Goal: Task Accomplishment & Management: Manage account settings

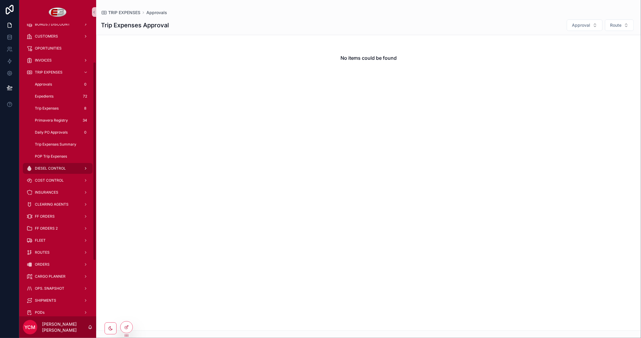
scroll to position [67, 0]
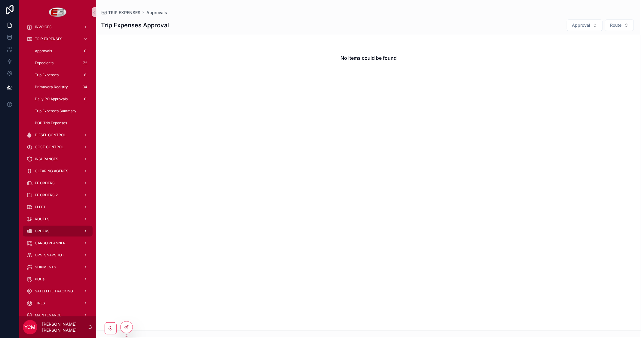
click at [52, 233] on div "ORDERS" at bounding box center [57, 232] width 63 height 10
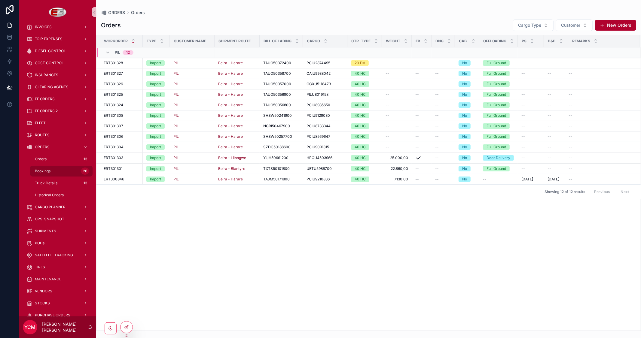
click at [47, 170] on span "Bookings" at bounding box center [43, 171] width 16 height 5
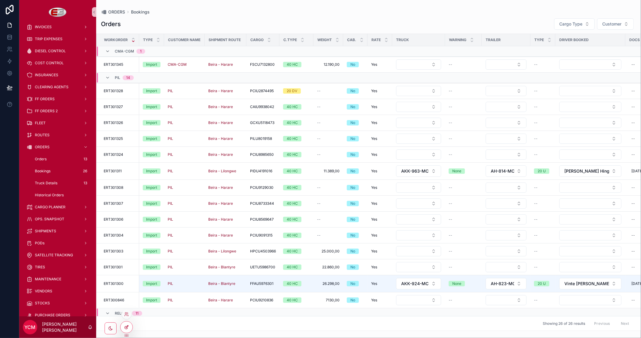
click at [127, 326] on icon at bounding box center [126, 327] width 5 height 5
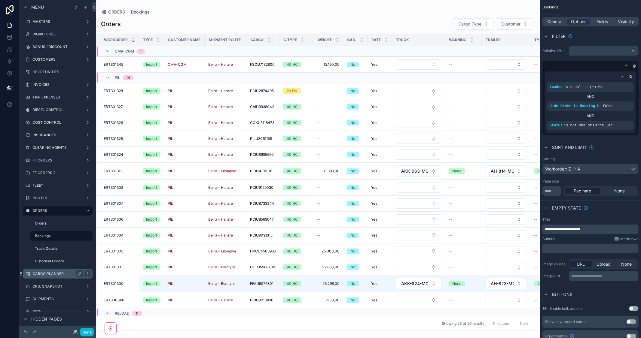
click at [41, 272] on label "CARGO PLANNER" at bounding box center [56, 274] width 48 height 5
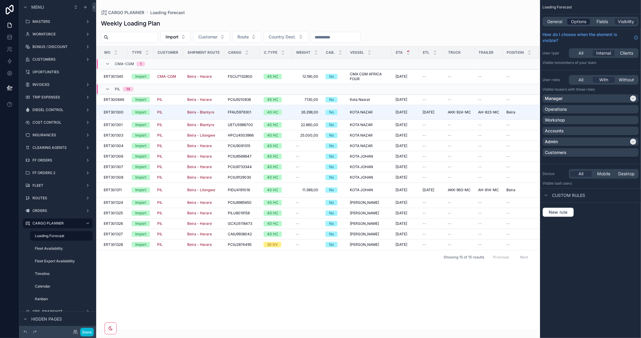
click at [582, 21] on span "Options" at bounding box center [578, 22] width 15 height 6
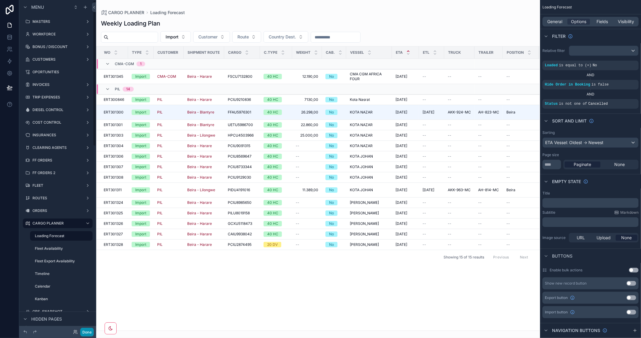
click at [88, 334] on button "Done" at bounding box center [87, 332] width 14 height 9
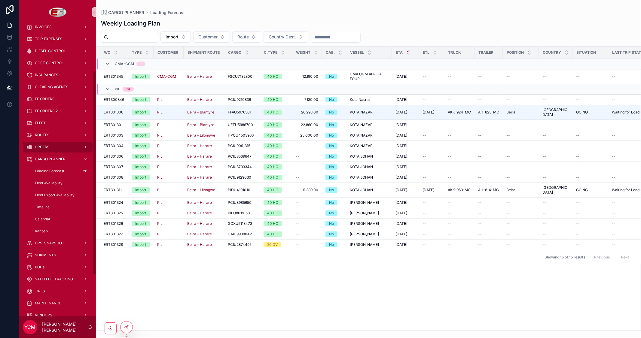
click at [48, 147] on span "ORDERS" at bounding box center [42, 147] width 15 height 5
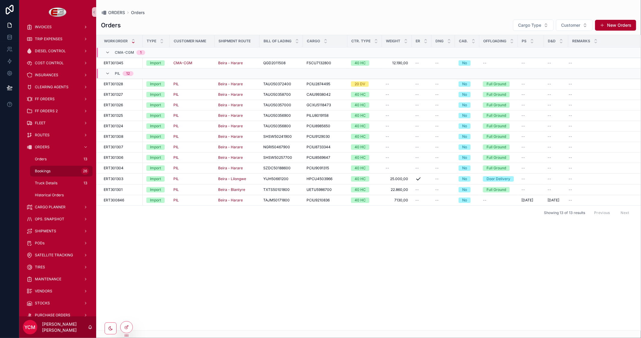
click at [43, 172] on span "Bookings" at bounding box center [43, 171] width 16 height 5
click at [128, 328] on icon at bounding box center [126, 327] width 5 height 5
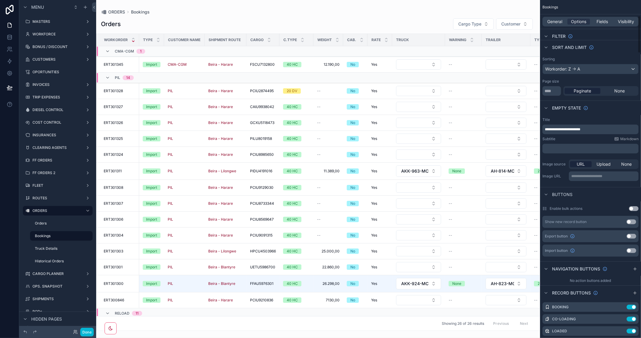
scroll to position [200, 0]
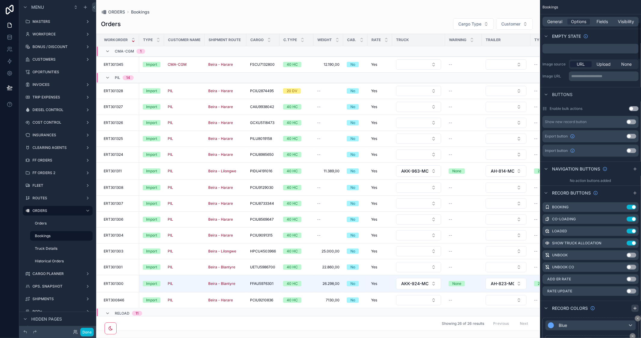
click at [637, 309] on icon "scrollable content" at bounding box center [635, 308] width 5 height 5
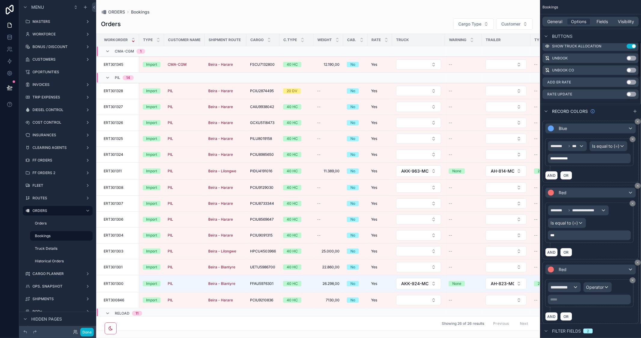
scroll to position [401, 0]
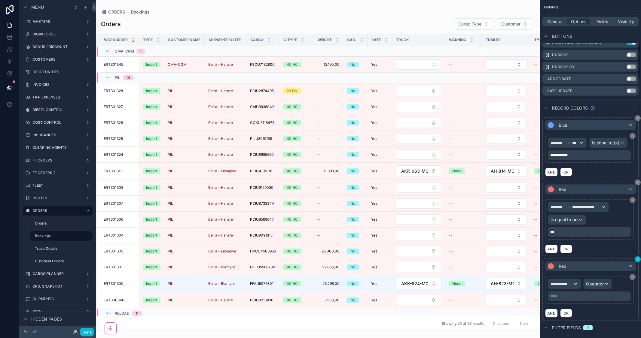
click at [638, 261] on div "**********" at bounding box center [590, 290] width 96 height 62
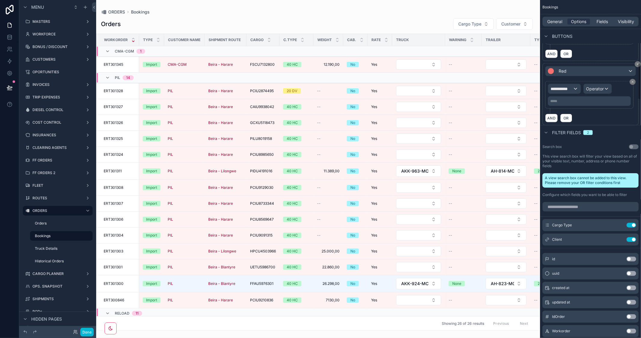
scroll to position [582, 0]
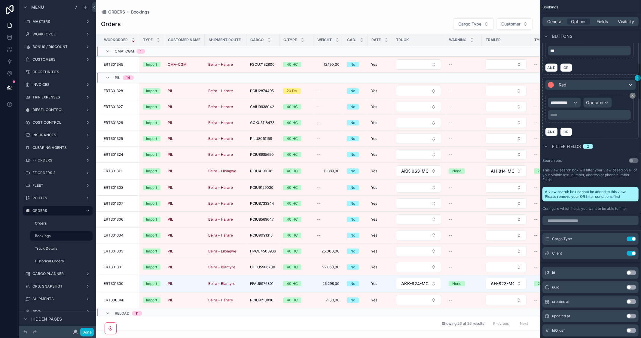
click at [636, 78] on icon "scrollable content" at bounding box center [638, 78] width 4 height 4
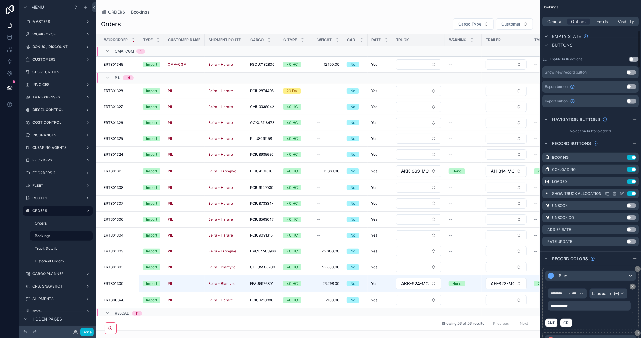
scroll to position [248, 0]
click at [635, 143] on icon "scrollable content" at bounding box center [635, 145] width 5 height 5
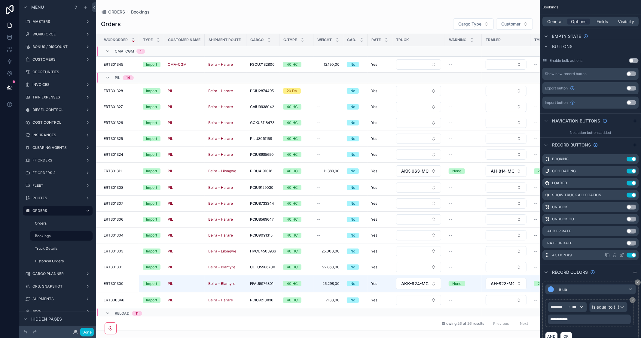
click at [621, 254] on icon "scrollable content" at bounding box center [621, 255] width 5 height 5
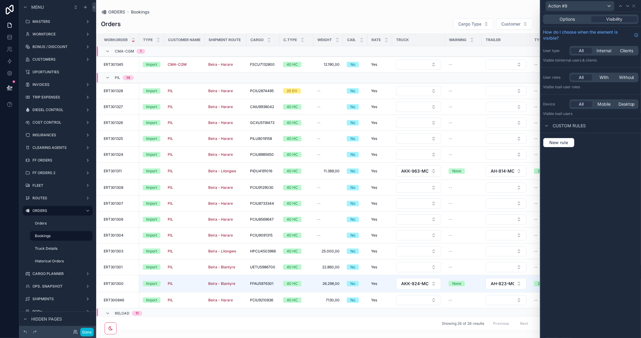
click at [575, 24] on div "Options Visibility" at bounding box center [591, 19] width 100 height 14
click at [573, 21] on span "Options" at bounding box center [567, 19] width 15 height 6
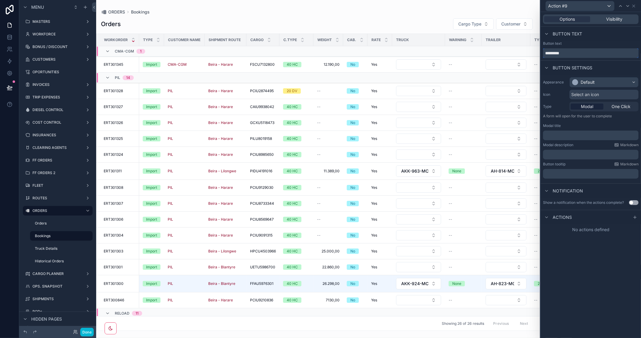
drag, startPoint x: 575, startPoint y: 52, endPoint x: 485, endPoint y: 37, distance: 91.4
click at [486, 40] on div "Action #9 Options Visibility Button text Button text ********* Button settings …" at bounding box center [320, 169] width 641 height 338
type input "**********"
click at [634, 217] on icon at bounding box center [635, 217] width 5 height 5
click at [634, 215] on icon at bounding box center [635, 217] width 5 height 5
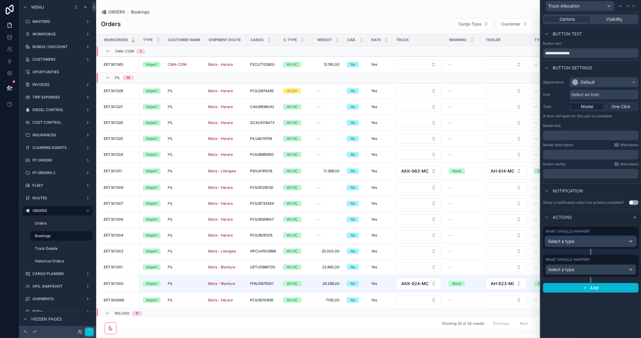
click at [581, 240] on div "Select a type" at bounding box center [591, 242] width 90 height 10
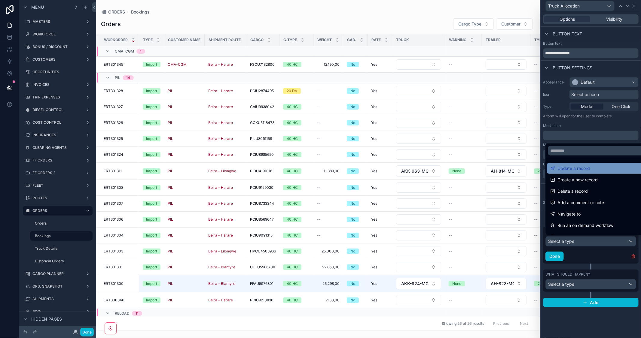
click at [575, 168] on span "Update a record" at bounding box center [573, 168] width 32 height 7
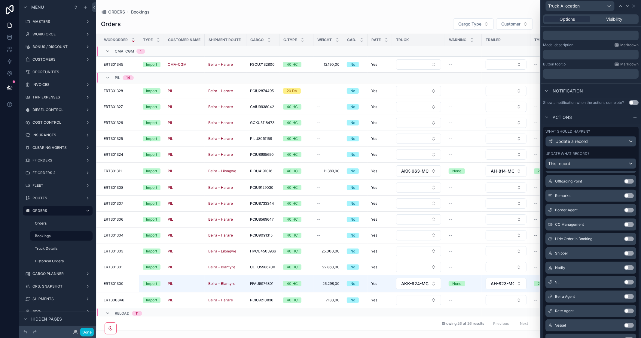
scroll to position [0, 0]
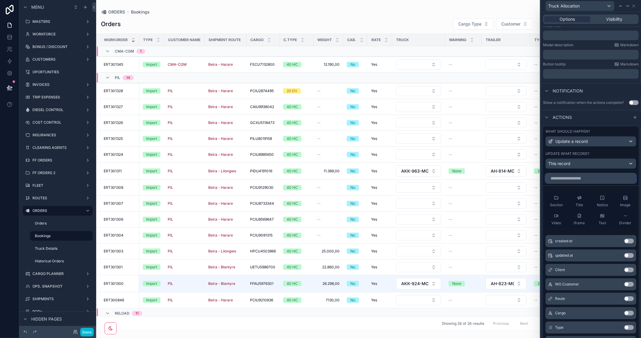
click at [573, 183] on input "text" at bounding box center [590, 179] width 91 height 10
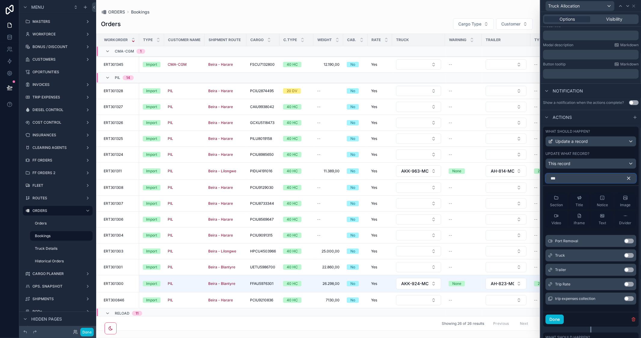
scroll to position [82, 0]
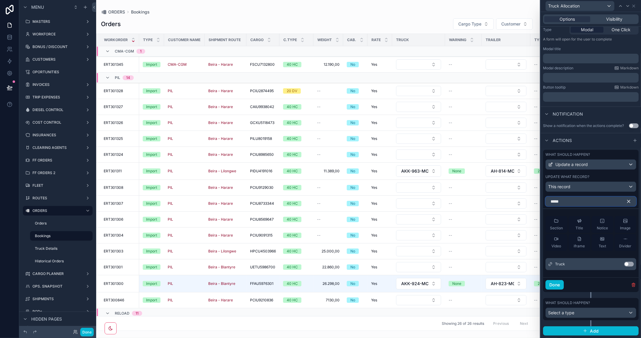
type input "*****"
click at [625, 263] on button "Use setting" at bounding box center [629, 264] width 10 height 5
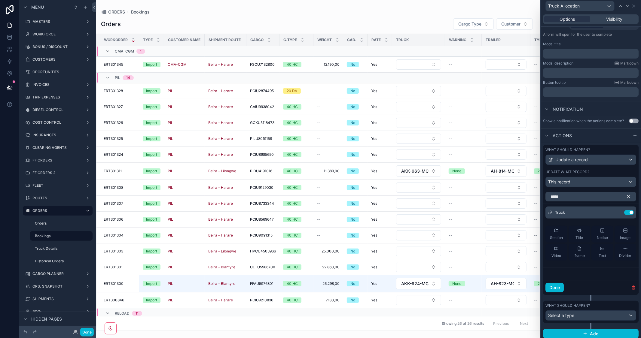
click at [605, 137] on div "Actions" at bounding box center [591, 135] width 100 height 14
click at [615, 215] on icon at bounding box center [617, 212] width 5 height 5
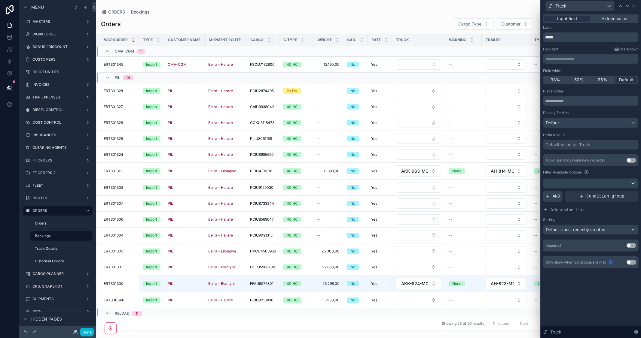
click at [558, 192] on div "AND" at bounding box center [553, 196] width 20 height 11
click at [0, 0] on div at bounding box center [0, 0] width 0 height 0
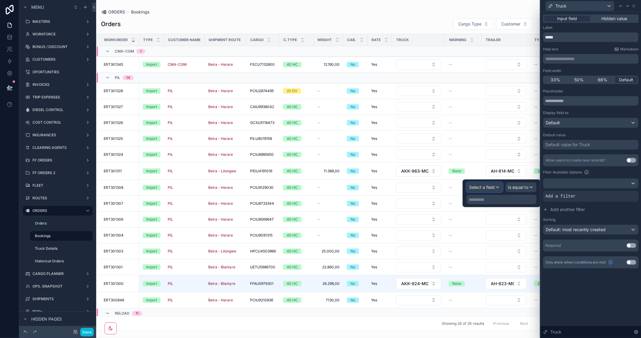
click at [489, 188] on span "Select a field" at bounding box center [482, 187] width 26 height 5
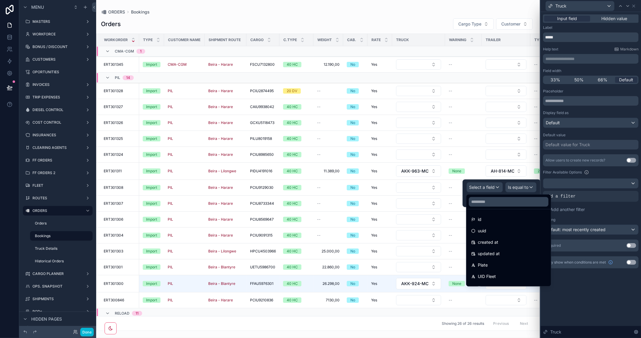
click at [484, 207] on div at bounding box center [508, 202] width 84 height 14
click at [490, 202] on input "text" at bounding box center [509, 202] width 80 height 10
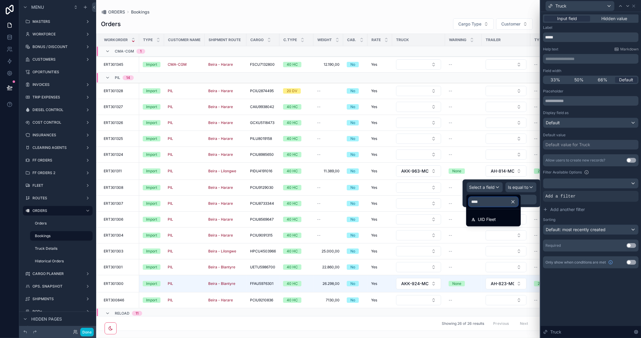
drag, startPoint x: 494, startPoint y: 202, endPoint x: 452, endPoint y: 199, distance: 42.5
click at [452, 199] on div "**********" at bounding box center [320, 169] width 641 height 338
type input "*"
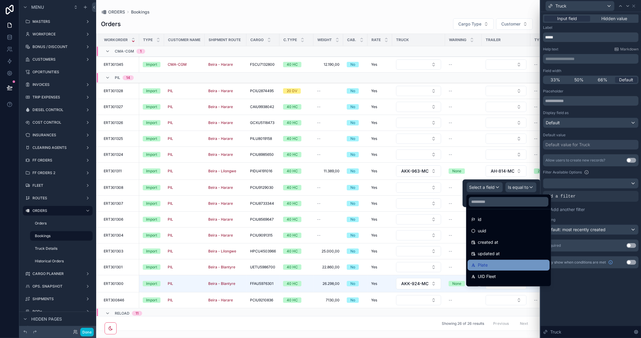
click at [492, 262] on div "Plate" at bounding box center [508, 265] width 75 height 7
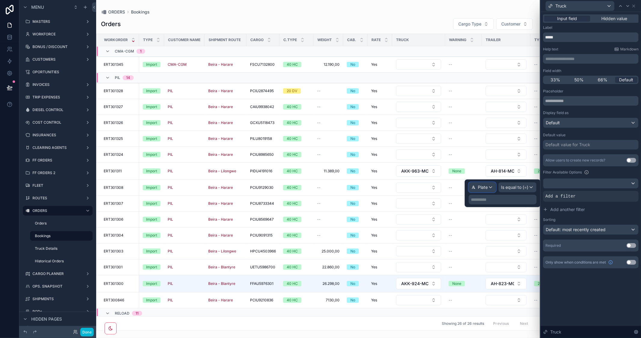
click at [487, 186] on span "Plate" at bounding box center [483, 188] width 10 height 6
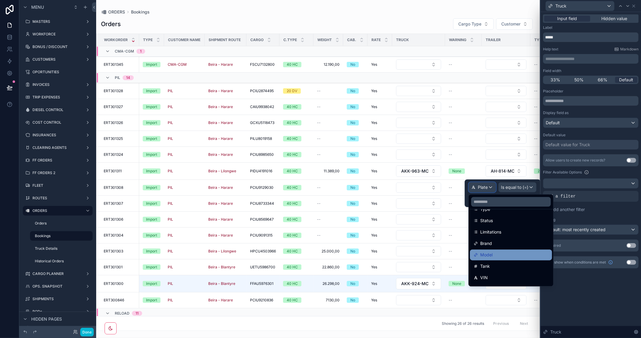
scroll to position [67, 0]
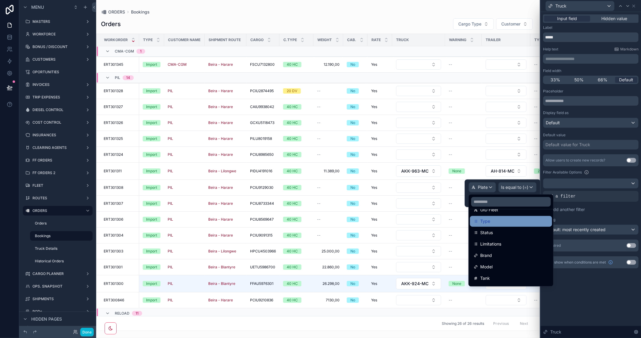
click at [489, 222] on span "Type" at bounding box center [485, 221] width 10 height 7
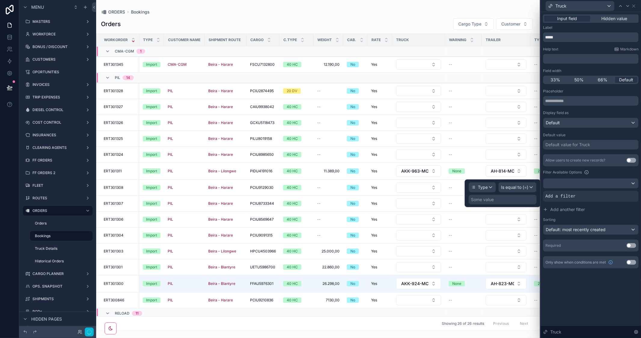
click at [500, 200] on div "Some value" at bounding box center [503, 200] width 68 height 10
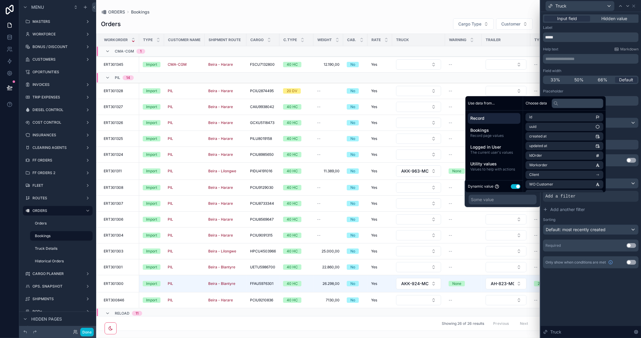
click at [515, 188] on button "Use setting" at bounding box center [516, 186] width 10 height 5
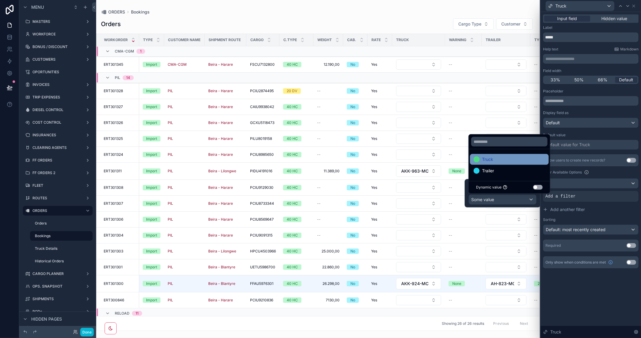
click at [501, 159] on div "Truck" at bounding box center [510, 159] width 72 height 7
click at [583, 205] on button "Add another filter" at bounding box center [591, 209] width 96 height 11
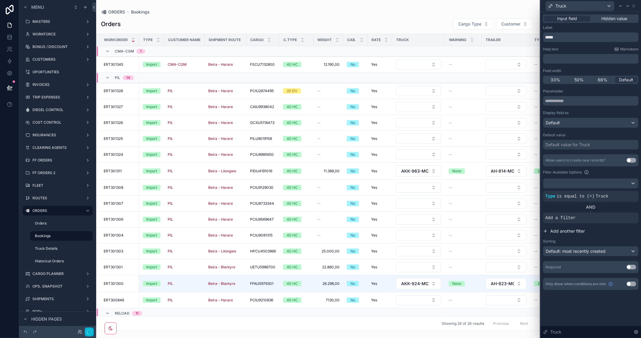
click at [546, 209] on div "AND" at bounding box center [591, 207] width 96 height 6
click at [563, 217] on span "Add a filter" at bounding box center [560, 218] width 30 height 6
click at [624, 214] on icon at bounding box center [624, 213] width 2 height 2
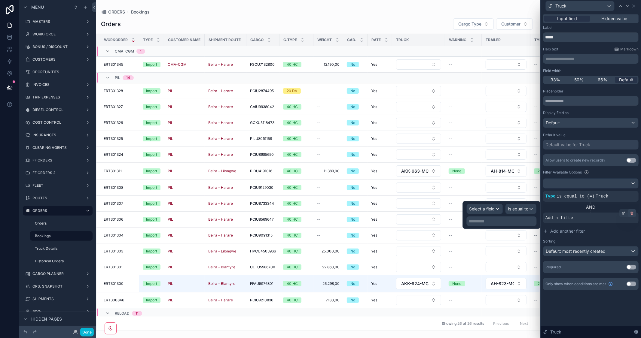
click at [633, 213] on icon at bounding box center [632, 213] width 2 height 0
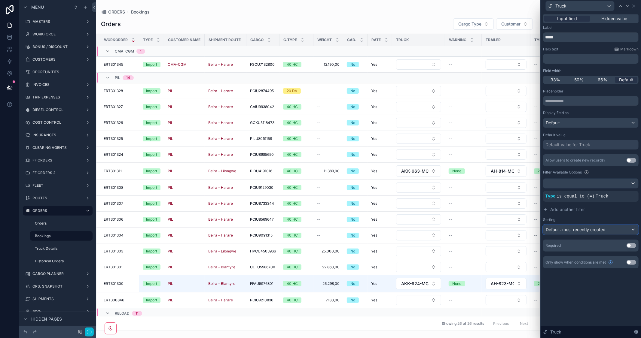
click at [615, 231] on div "Default: most recently created" at bounding box center [590, 230] width 95 height 10
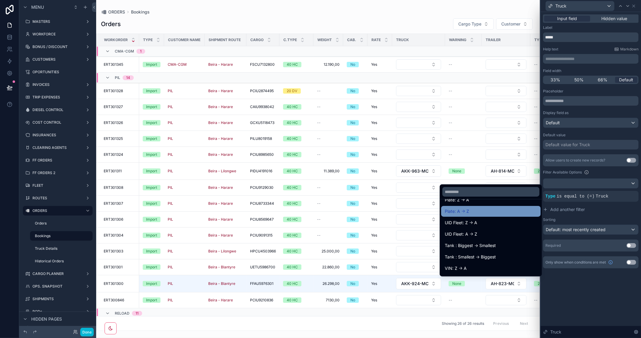
click at [476, 214] on div "Plate: A -> Z" at bounding box center [491, 211] width 92 height 7
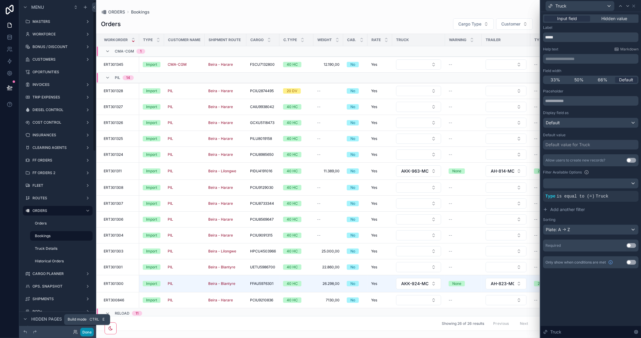
click at [84, 331] on button "Done" at bounding box center [87, 332] width 14 height 9
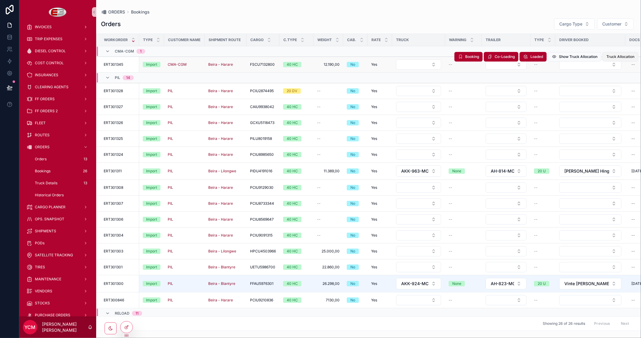
click at [610, 56] on span "Truck Allocation" at bounding box center [620, 56] width 28 height 5
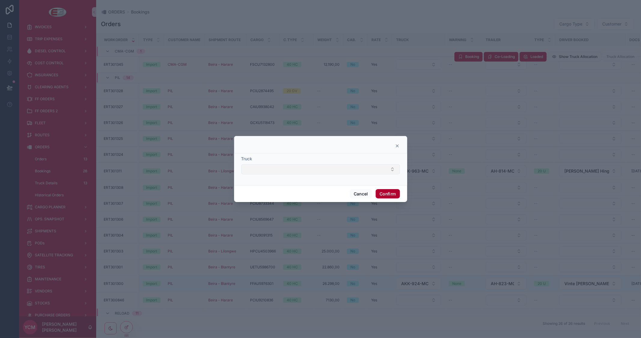
click at [325, 171] on button "Select Button" at bounding box center [320, 169] width 159 height 10
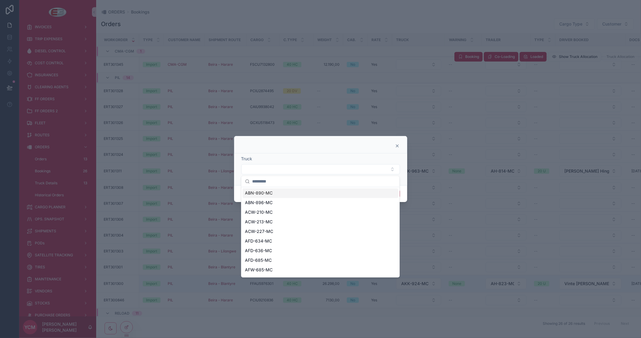
click at [266, 192] on span "ABN-890-MC" at bounding box center [259, 194] width 28 height 6
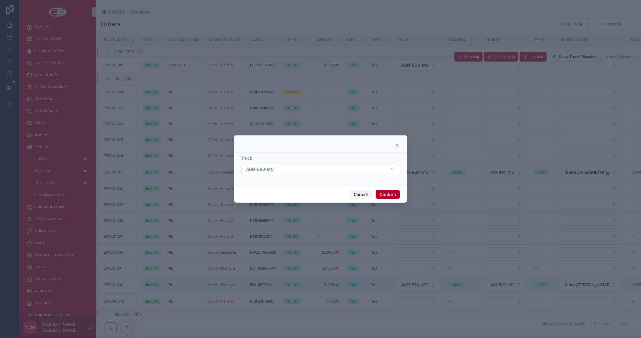
click at [362, 194] on button "Cancel" at bounding box center [361, 195] width 22 height 10
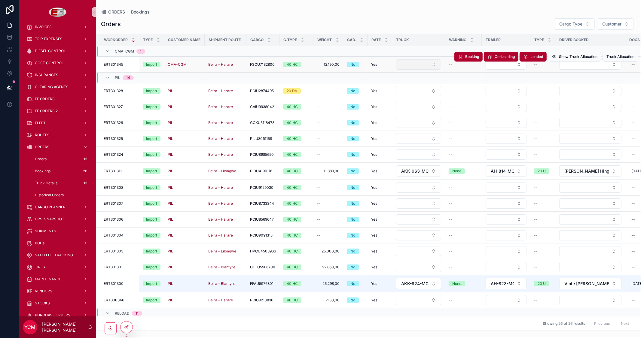
click at [431, 65] on button "Select Button" at bounding box center [418, 65] width 45 height 10
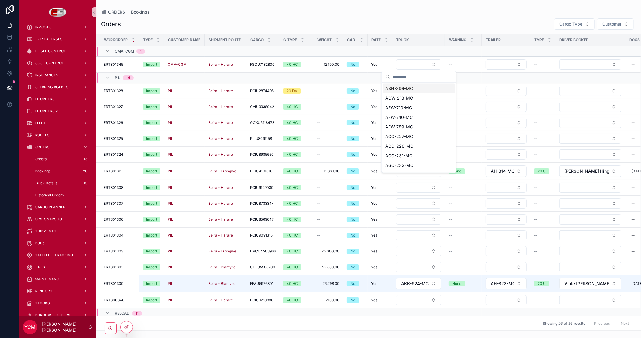
click at [447, 21] on div "Orders Cargo Type Customer" at bounding box center [368, 24] width 535 height 12
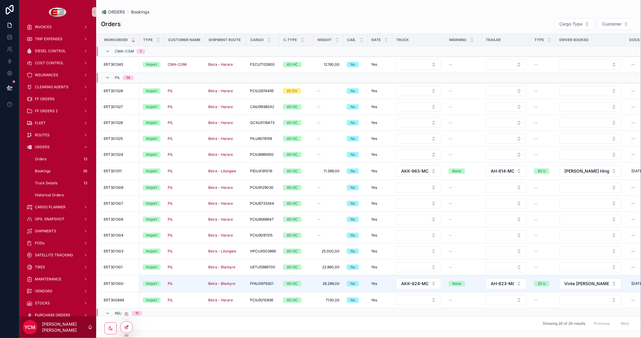
click at [125, 329] on icon at bounding box center [126, 327] width 5 height 5
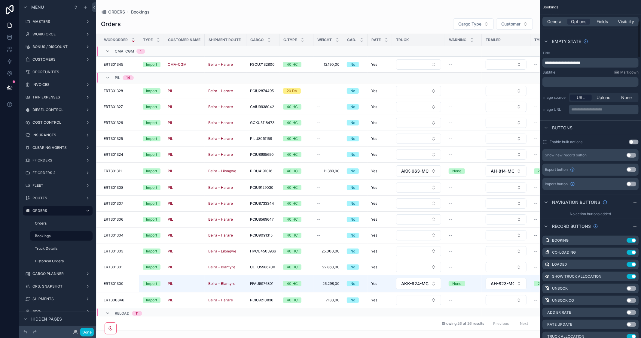
scroll to position [234, 0]
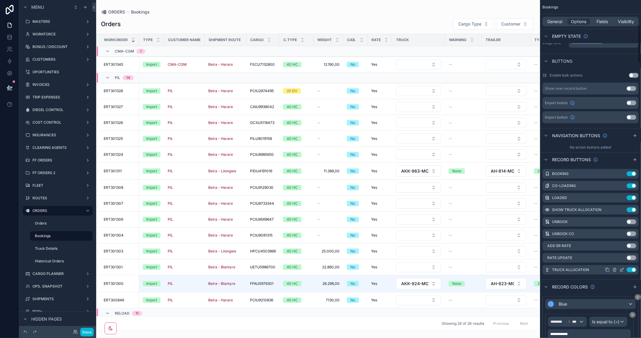
click at [622, 269] on icon "scrollable content" at bounding box center [621, 270] width 5 height 5
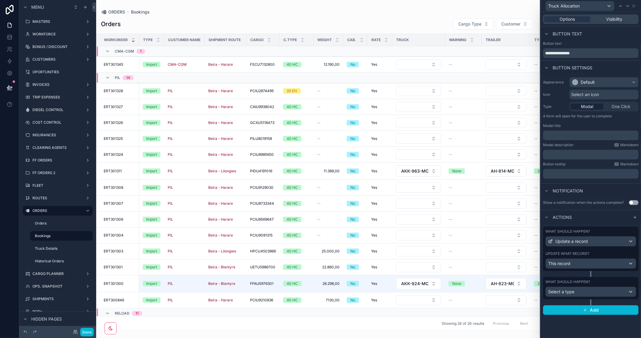
click at [560, 140] on div "﻿" at bounding box center [591, 136] width 96 height 10
click at [560, 137] on p "﻿" at bounding box center [591, 136] width 92 height 6
click at [573, 152] on div "﻿" at bounding box center [591, 155] width 96 height 10
click at [572, 152] on p "﻿" at bounding box center [591, 155] width 92 height 6
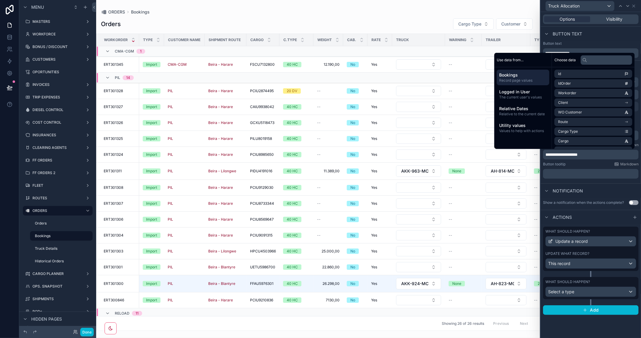
click at [608, 191] on div "Notification" at bounding box center [591, 191] width 100 height 14
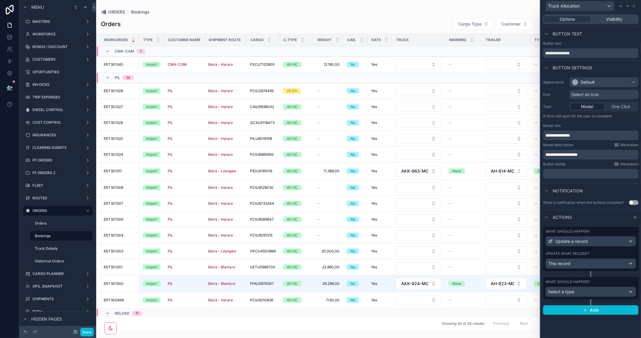
click at [594, 154] on p "**********" at bounding box center [591, 155] width 92 height 6
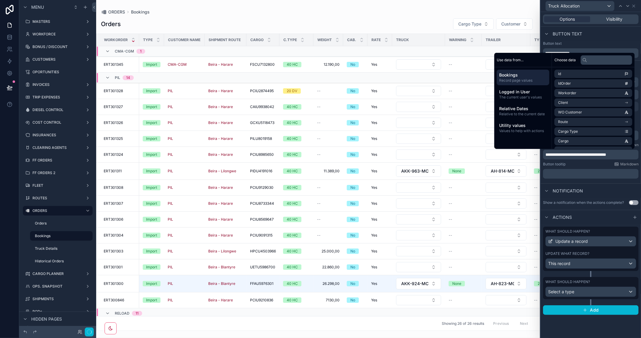
click at [597, 190] on div "Notification" at bounding box center [591, 191] width 100 height 14
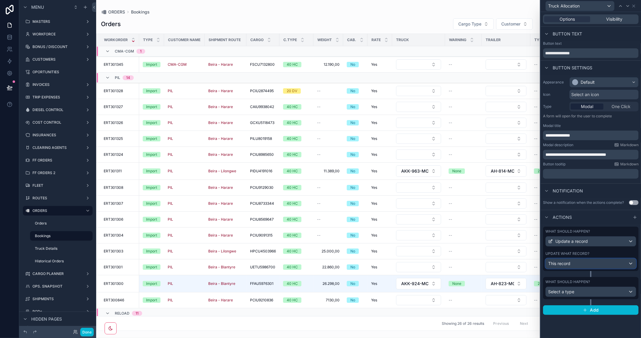
click at [605, 263] on div "This record" at bounding box center [591, 264] width 90 height 10
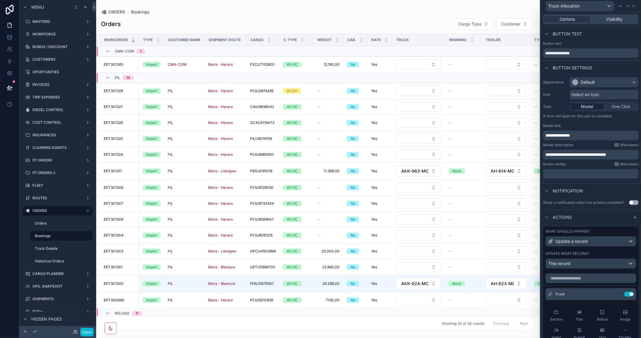
scroll to position [167, 0]
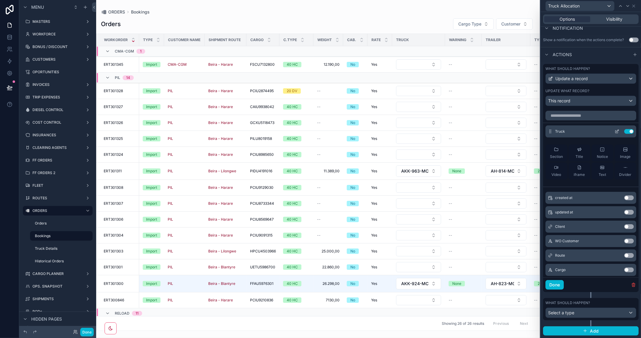
click at [615, 130] on icon at bounding box center [617, 131] width 5 height 5
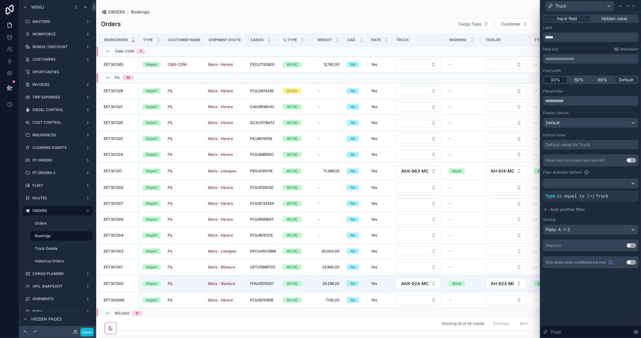
click at [549, 80] on div "33%" at bounding box center [555, 80] width 23 height 6
click at [634, 5] on icon at bounding box center [633, 6] width 5 height 5
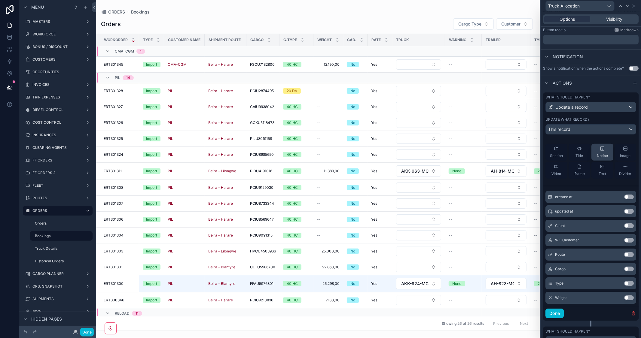
scroll to position [0, 0]
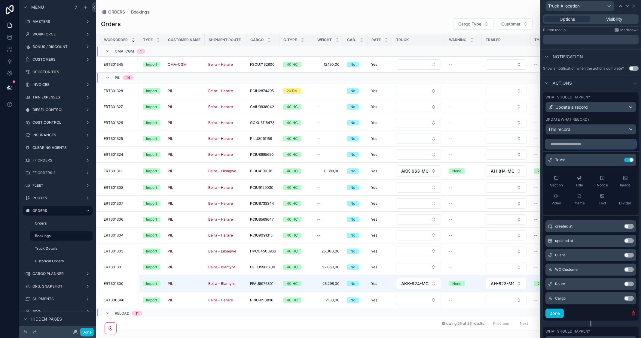
click at [568, 145] on input "text" at bounding box center [590, 144] width 91 height 10
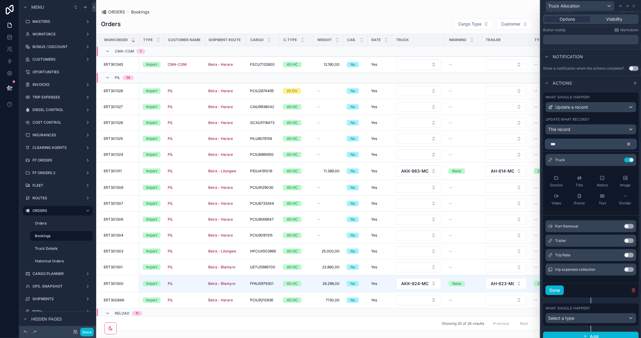
scroll to position [87, 0]
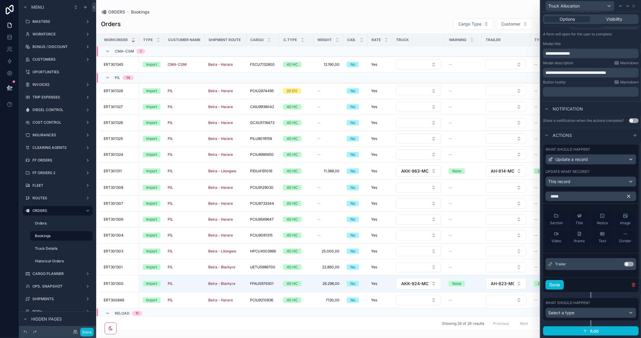
click at [627, 263] on button "Use setting" at bounding box center [629, 264] width 10 height 5
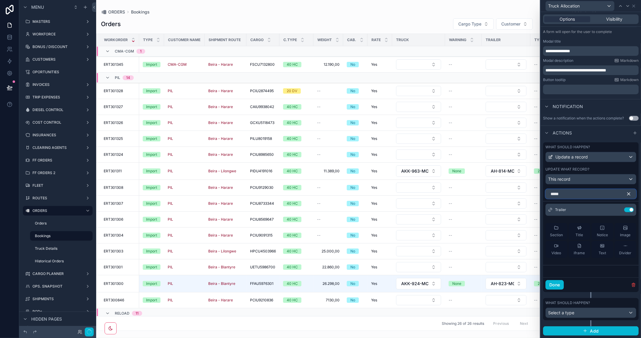
click at [517, 196] on div "**********" at bounding box center [320, 169] width 641 height 338
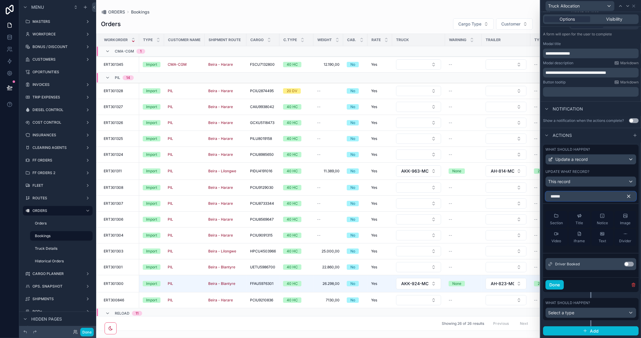
type input "******"
click at [626, 264] on button "Use setting" at bounding box center [629, 264] width 10 height 5
click at [600, 129] on div "Actions" at bounding box center [591, 135] width 100 height 14
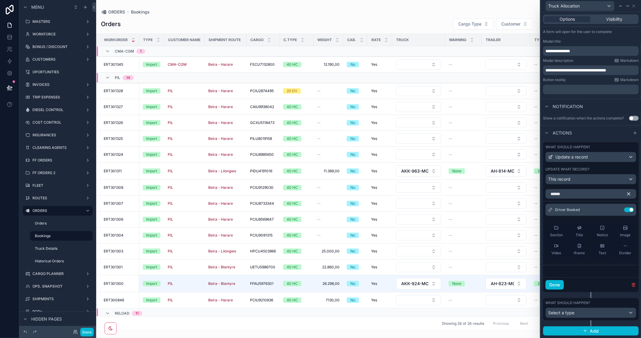
click at [628, 196] on icon "button" at bounding box center [629, 194] width 3 height 3
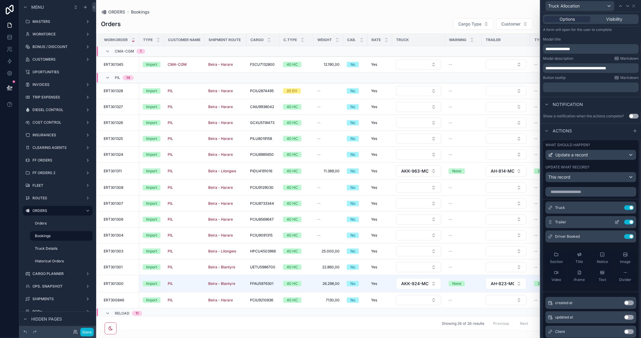
click at [616, 223] on icon at bounding box center [617, 222] width 2 height 2
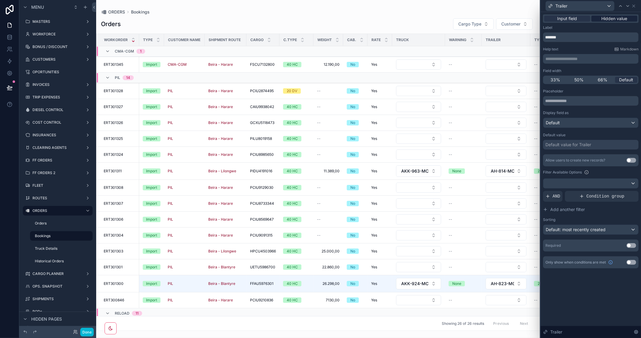
click at [618, 19] on span "Hidden value" at bounding box center [615, 19] width 26 height 6
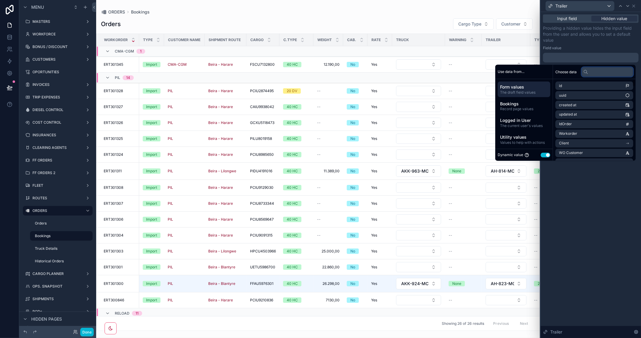
click at [591, 72] on input "text" at bounding box center [608, 72] width 52 height 10
type input "*"
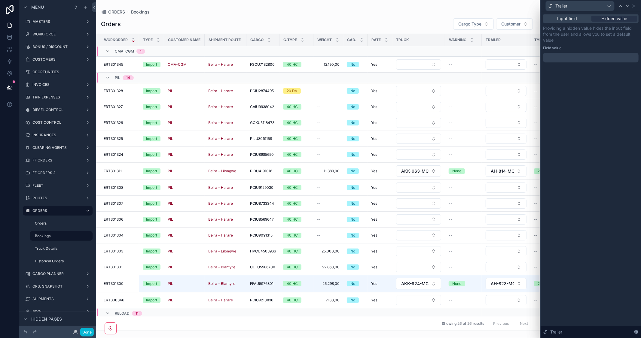
click at [610, 194] on div "Input field Hidden value Providing a hidden value hides the input field from th…" at bounding box center [591, 175] width 100 height 326
click at [567, 19] on span "Input field" at bounding box center [567, 19] width 20 height 6
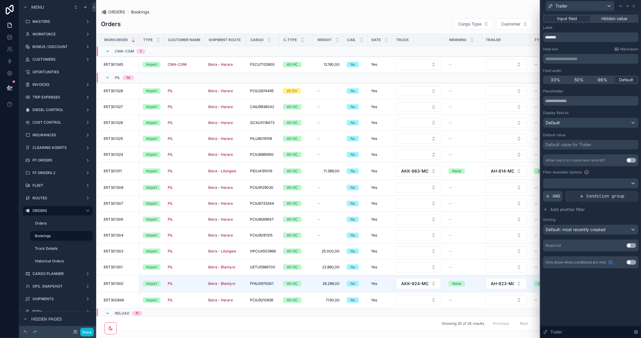
click at [553, 197] on span "AND" at bounding box center [557, 197] width 8 height 6
click at [633, 193] on icon at bounding box center [632, 192] width 4 height 4
click at [557, 196] on span "AND" at bounding box center [557, 197] width 8 height 6
click at [622, 192] on icon at bounding box center [624, 192] width 4 height 4
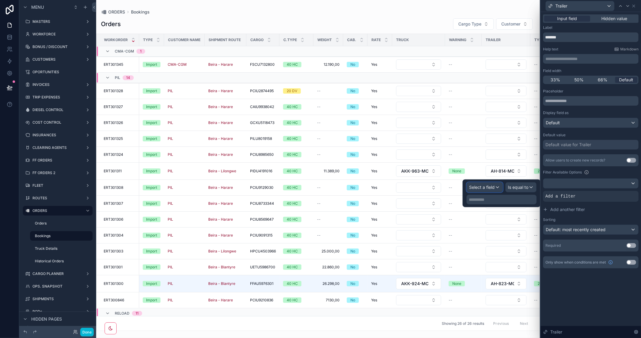
click at [487, 188] on span "Select a field" at bounding box center [482, 187] width 26 height 5
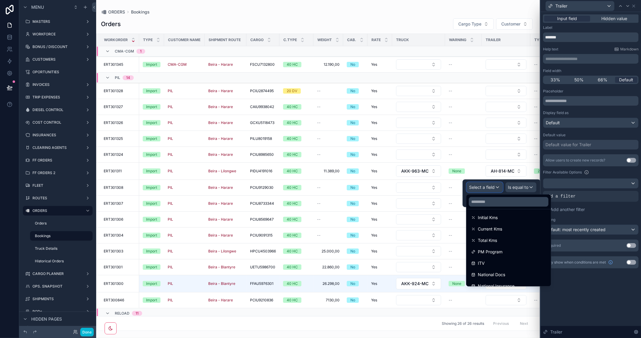
scroll to position [301, 0]
click at [503, 206] on input "text" at bounding box center [509, 202] width 80 height 10
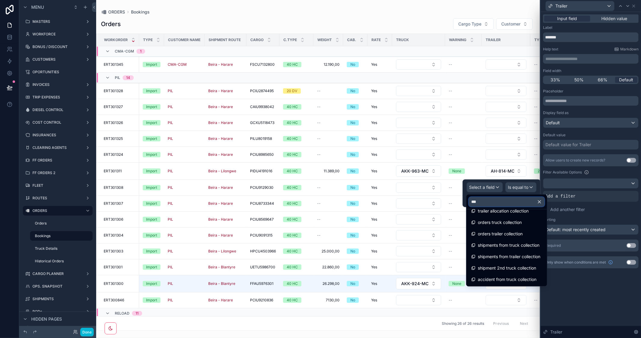
scroll to position [88, 0]
type input "*****"
click at [608, 305] on div "**********" at bounding box center [591, 175] width 100 height 326
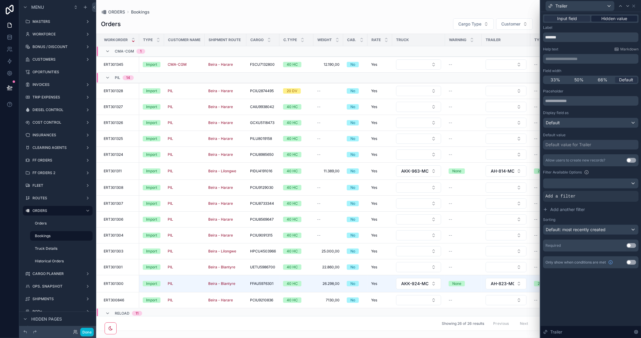
click at [608, 19] on span "Hidden value" at bounding box center [615, 19] width 26 height 6
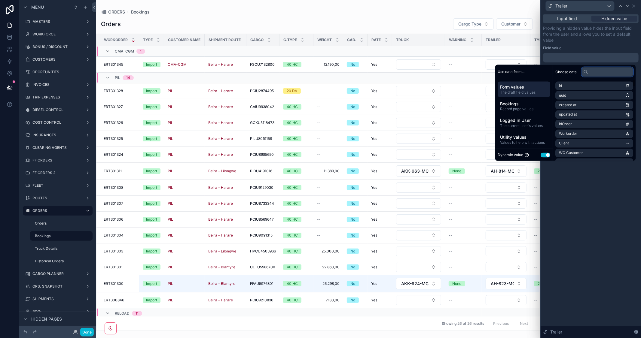
click at [587, 70] on input "text" at bounding box center [608, 72] width 52 height 10
type input "*"
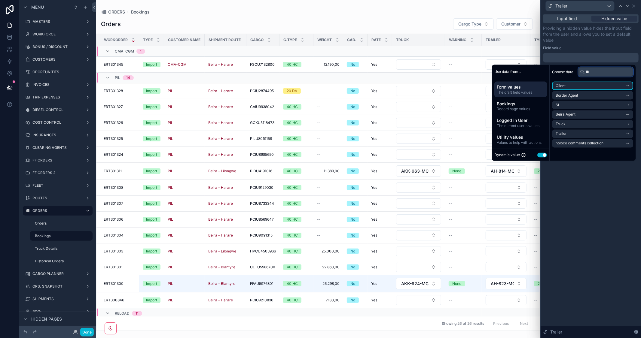
type input "*"
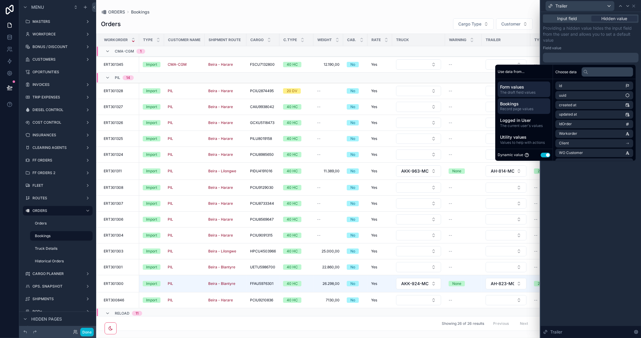
click at [516, 104] on span "Bookings" at bounding box center [524, 104] width 48 height 6
click at [597, 72] on input "text" at bounding box center [608, 72] width 52 height 10
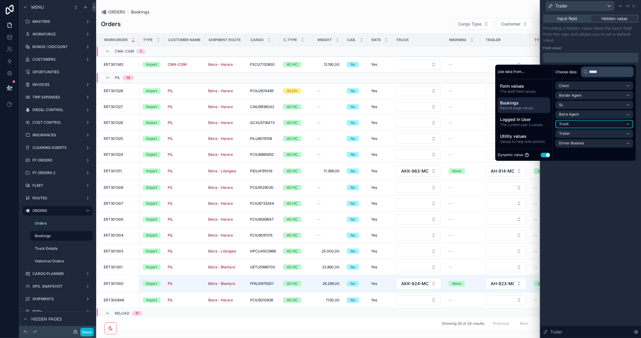
type input "*****"
click at [625, 123] on icon "scrollable content" at bounding box center [627, 124] width 4 height 4
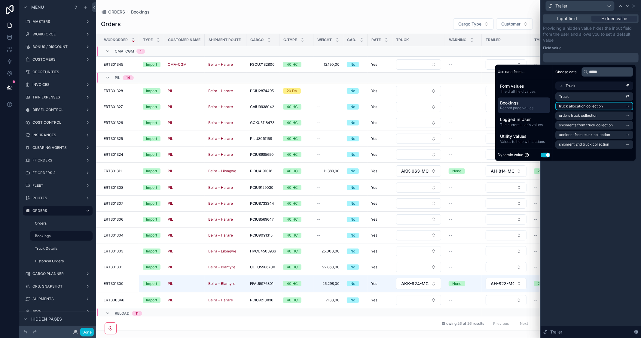
click at [627, 106] on icon "scrollable content" at bounding box center [627, 106] width 4 height 4
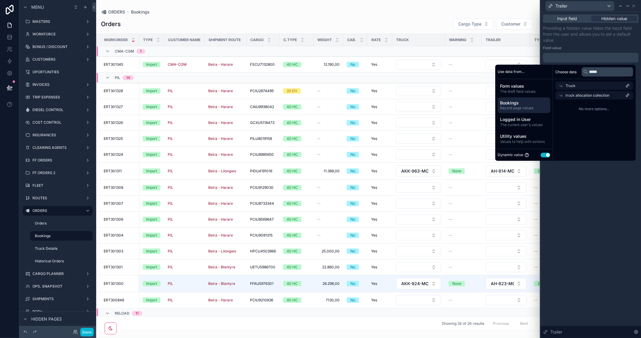
click at [582, 116] on div "No more options..." at bounding box center [594, 109] width 83 height 19
click at [623, 222] on div "Input field Hidden value Providing a hidden value hides the input field from th…" at bounding box center [591, 175] width 100 height 326
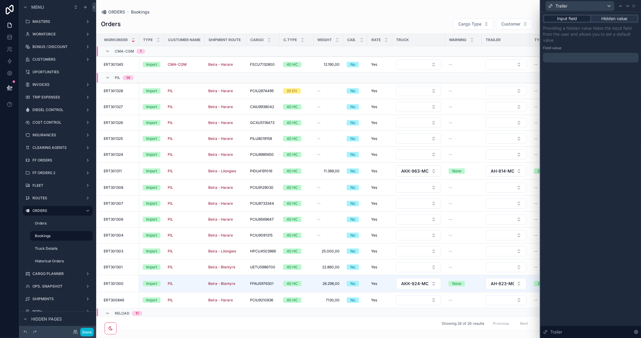
click at [567, 18] on span "Input field" at bounding box center [567, 19] width 20 height 6
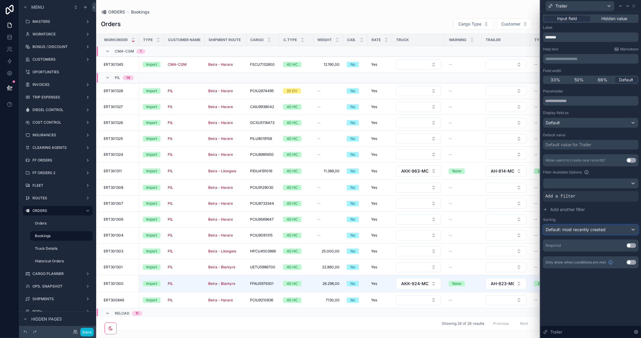
click at [631, 229] on div "Default: most recently created" at bounding box center [590, 230] width 95 height 10
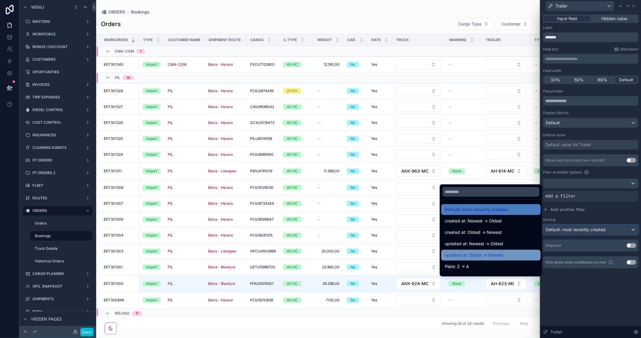
scroll to position [33, 0]
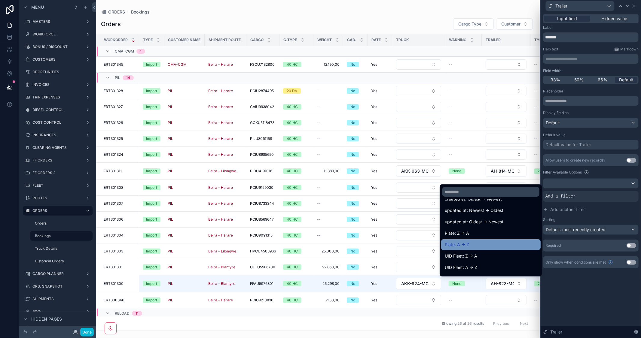
click at [469, 242] on div "Plate: A -> Z" at bounding box center [491, 244] width 92 height 7
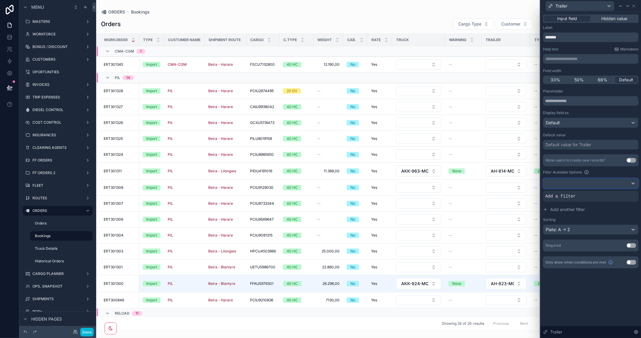
click at [575, 184] on div at bounding box center [590, 184] width 95 height 10
click at [594, 297] on div at bounding box center [591, 169] width 100 height 338
click at [622, 191] on icon at bounding box center [624, 192] width 4 height 4
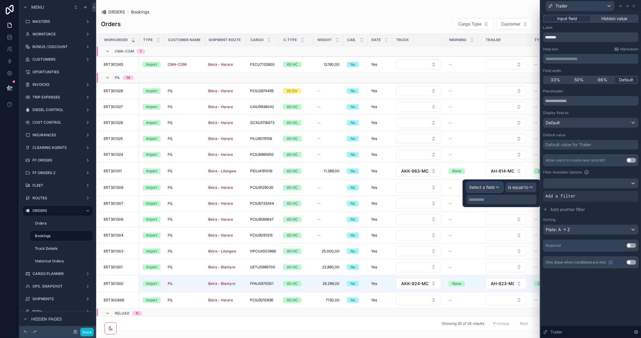
click at [495, 188] on div "Select a field" at bounding box center [485, 188] width 36 height 10
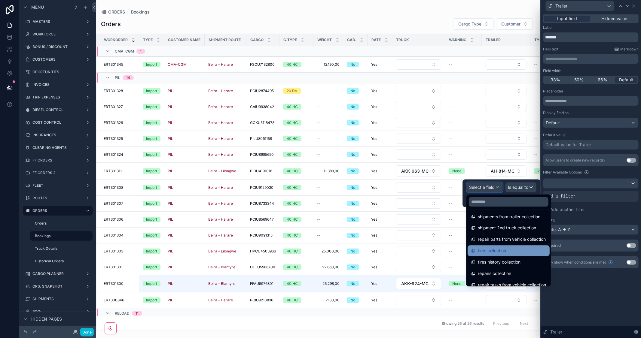
scroll to position [945, 0]
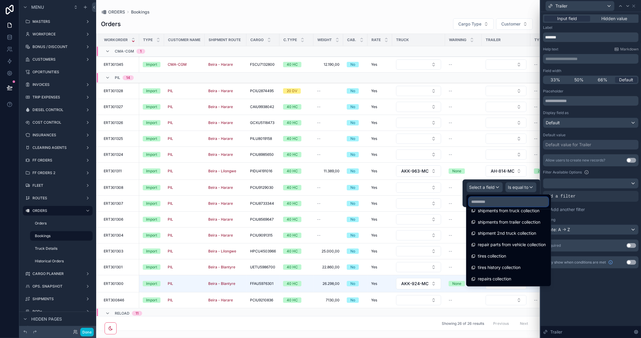
click at [499, 201] on input "text" at bounding box center [509, 202] width 80 height 10
type input "*****"
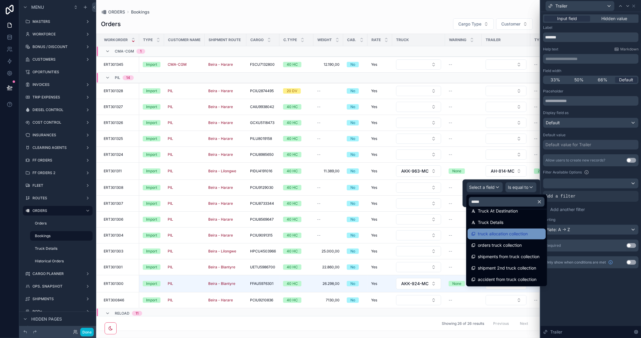
click at [511, 236] on span "truck allocation collection" at bounding box center [503, 234] width 50 height 7
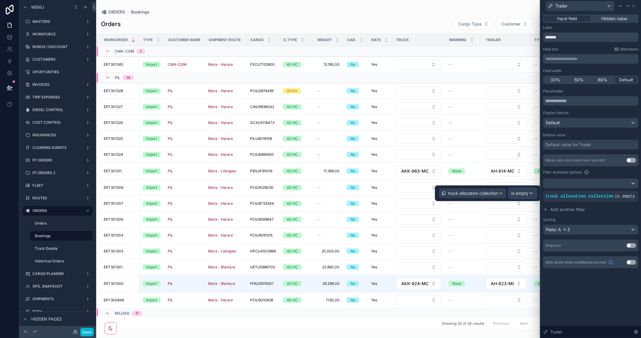
click at [530, 194] on div "Is empty" at bounding box center [522, 194] width 27 height 10
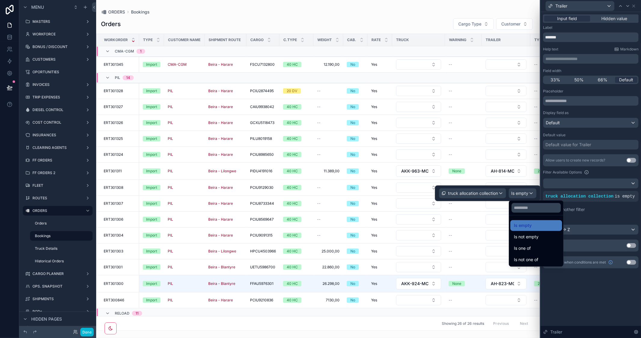
click at [530, 194] on div at bounding box center [487, 194] width 105 height 16
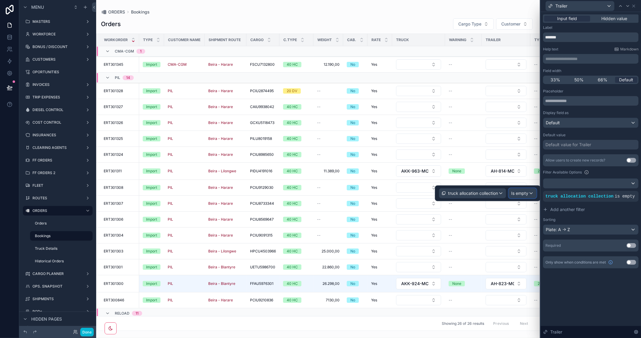
click at [526, 196] on span "Is empty" at bounding box center [520, 194] width 17 height 6
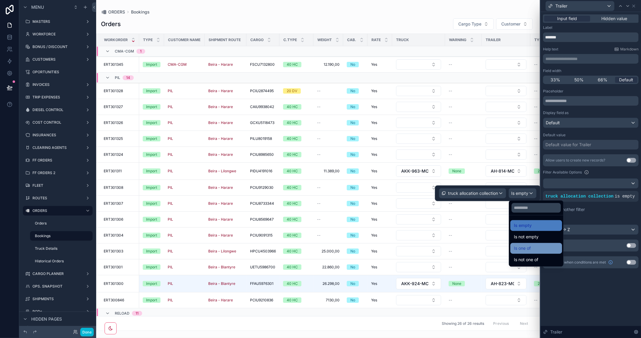
click at [528, 246] on span "Is one of" at bounding box center [522, 248] width 17 height 7
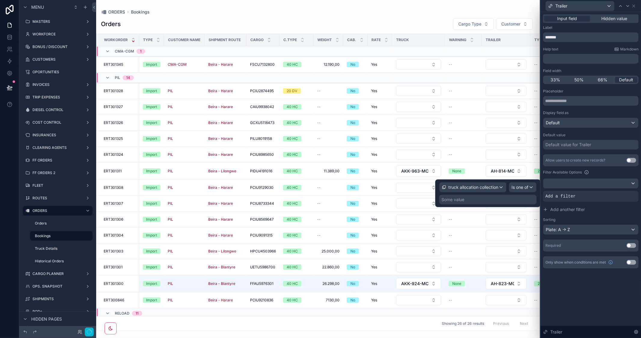
click at [465, 201] on div "Some value" at bounding box center [487, 200] width 97 height 10
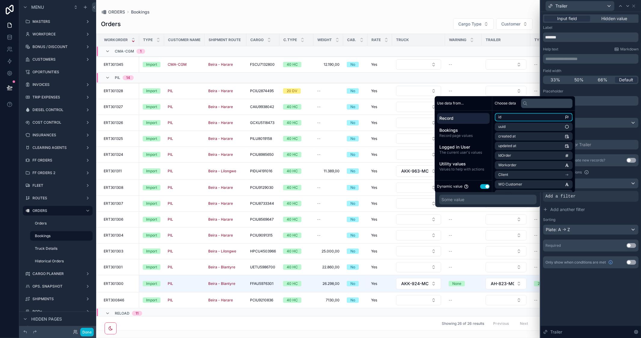
click at [510, 115] on li "id" at bounding box center [534, 117] width 78 height 8
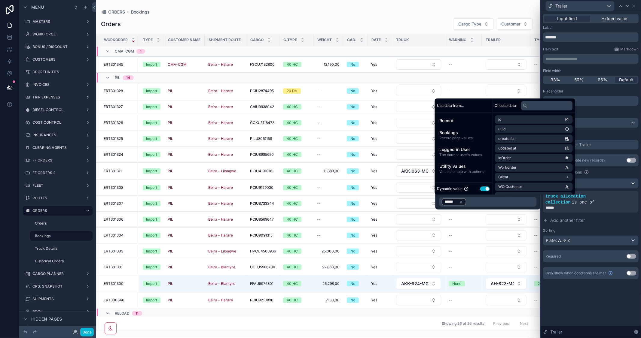
click at [585, 303] on div "**********" at bounding box center [591, 175] width 100 height 326
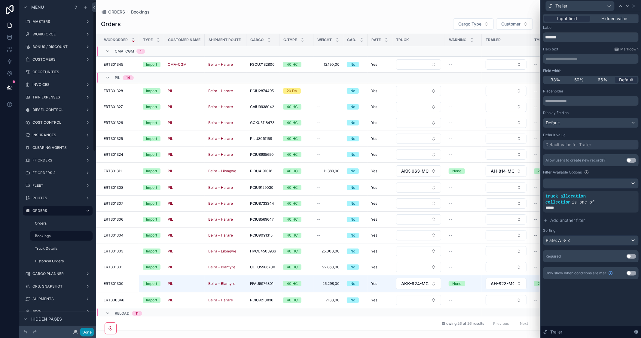
click at [88, 333] on button "Done" at bounding box center [87, 332] width 14 height 9
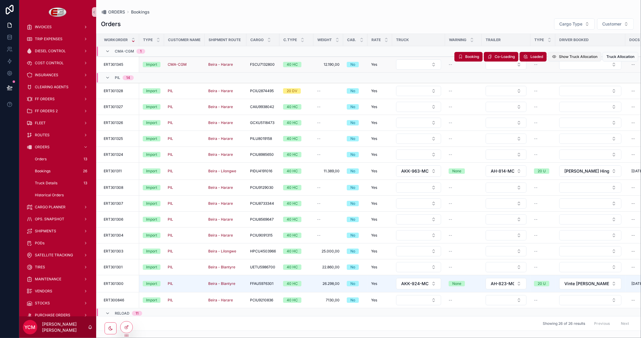
click at [561, 58] on span "Show Truck Allocation" at bounding box center [578, 56] width 38 height 5
click at [525, 10] on icon "Close toast" at bounding box center [526, 11] width 4 height 4
click at [435, 65] on button "Select Button" at bounding box center [418, 65] width 45 height 10
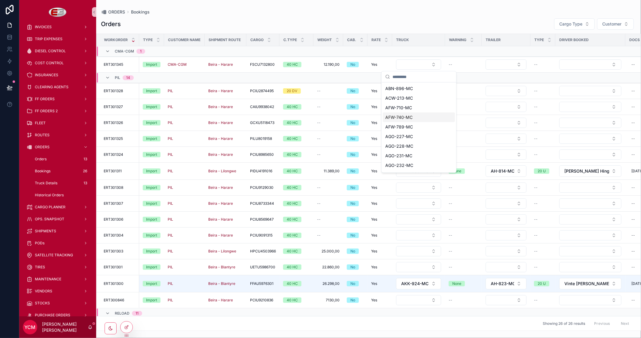
click at [408, 118] on span "AFW-740-MC" at bounding box center [398, 118] width 27 height 6
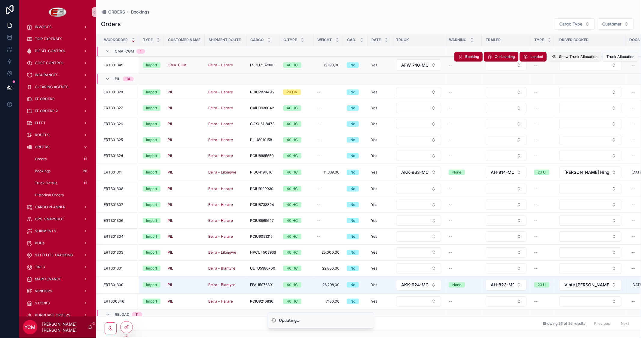
click at [576, 55] on span "Show Truck Allocation" at bounding box center [578, 56] width 38 height 5
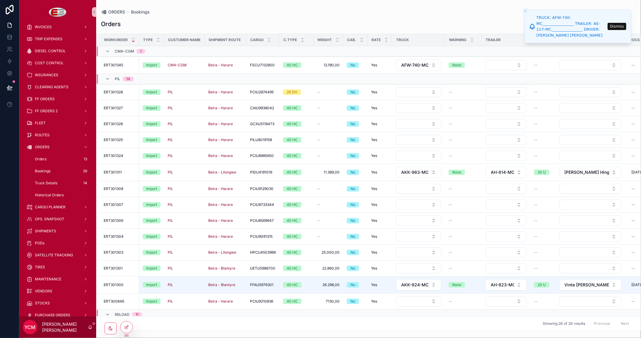
click at [472, 23] on div "Orders Cargo Type Customer" at bounding box center [368, 24] width 535 height 12
click at [455, 10] on div "ORDERS Bookings" at bounding box center [368, 12] width 535 height 5
click at [525, 12] on icon "Close toast" at bounding box center [526, 11] width 4 height 4
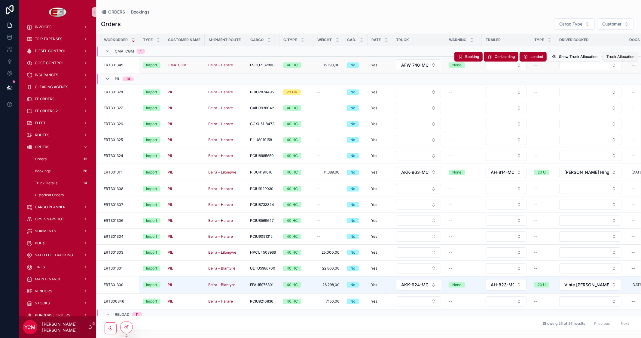
click at [618, 58] on span "Truck Allocation" at bounding box center [620, 56] width 28 height 5
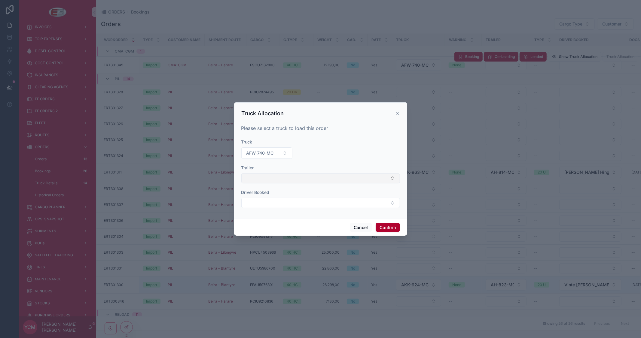
click at [356, 179] on button "Select Button" at bounding box center [320, 178] width 159 height 10
click at [362, 228] on button "Cancel" at bounding box center [361, 228] width 22 height 10
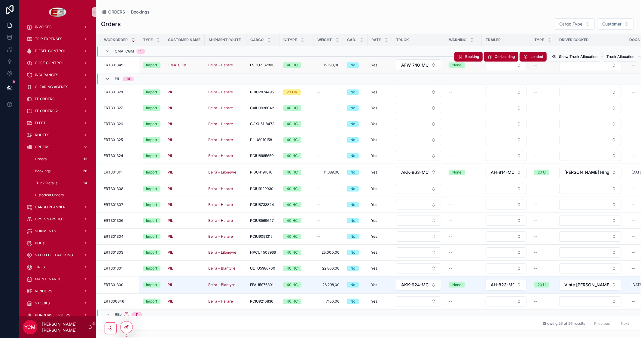
click at [126, 326] on icon at bounding box center [126, 327] width 5 height 5
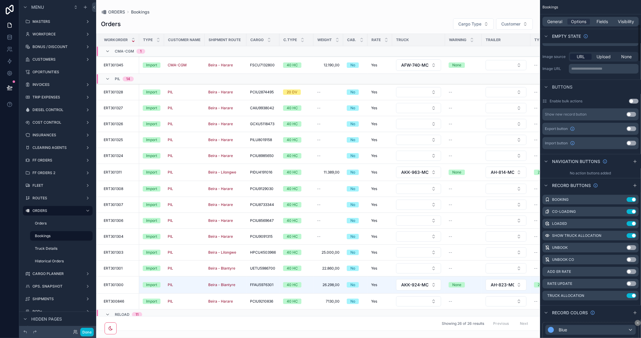
scroll to position [234, 0]
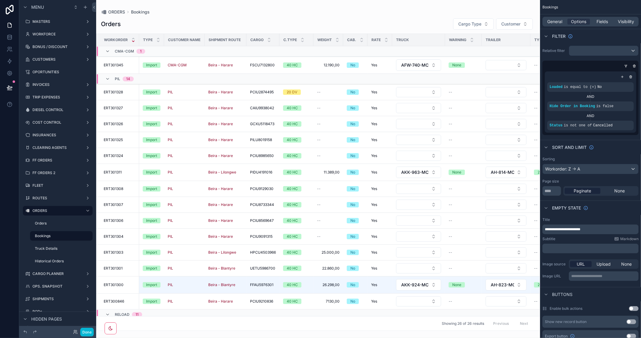
scroll to position [234, 0]
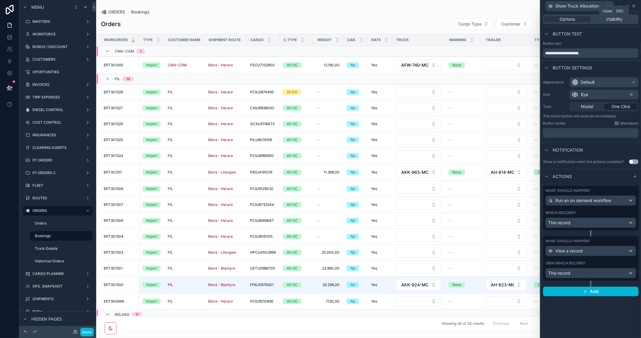
click at [634, 5] on icon at bounding box center [633, 6] width 5 height 5
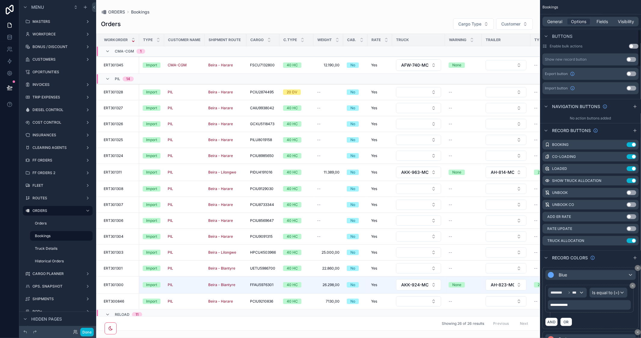
scroll to position [267, 0]
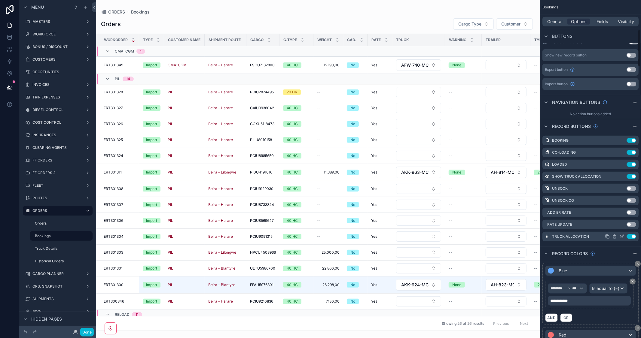
click at [623, 236] on icon "scrollable content" at bounding box center [621, 236] width 5 height 5
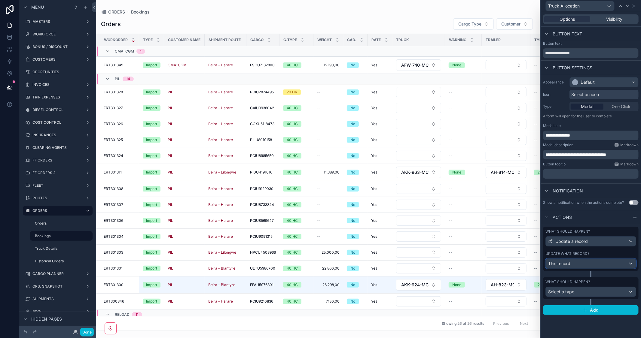
click at [608, 261] on div "This record" at bounding box center [591, 264] width 90 height 10
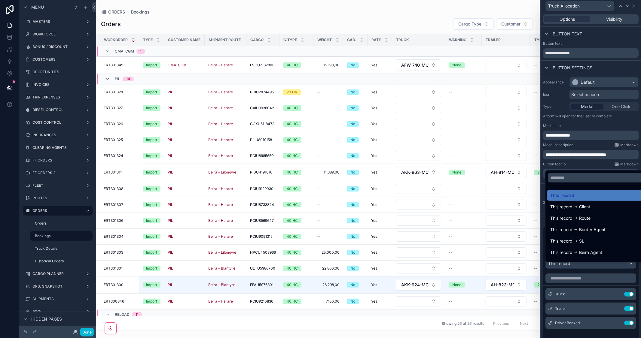
click at [608, 125] on div at bounding box center [591, 169] width 100 height 338
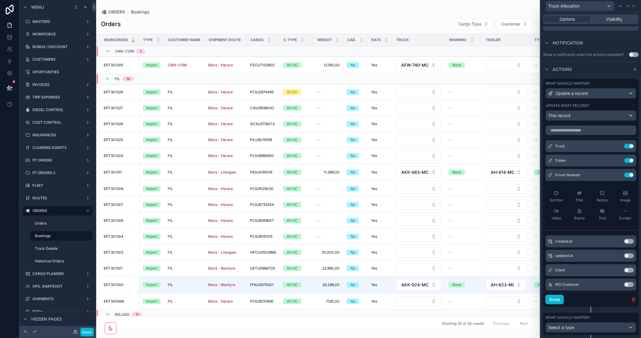
scroll to position [167, 0]
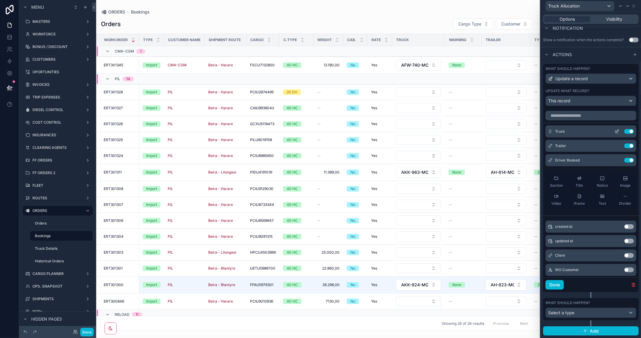
click at [615, 133] on icon at bounding box center [617, 131] width 5 height 5
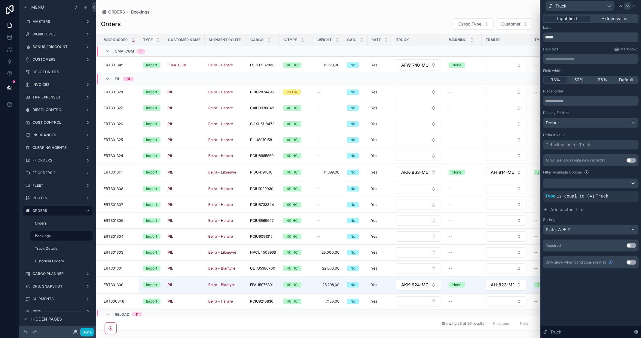
drag, startPoint x: 577, startPoint y: 77, endPoint x: 628, endPoint y: 5, distance: 88.1
click at [577, 77] on span "50%" at bounding box center [578, 80] width 9 height 6
click at [628, 5] on icon at bounding box center [627, 6] width 5 height 5
click at [581, 81] on span "50%" at bounding box center [578, 80] width 9 height 6
click at [628, 5] on icon at bounding box center [627, 6] width 5 height 5
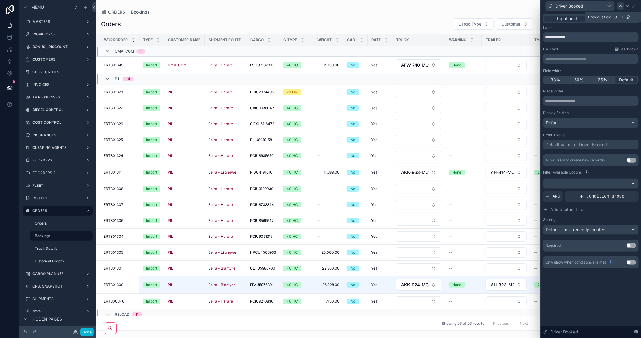
click at [621, 6] on icon at bounding box center [620, 6] width 5 height 5
click at [626, 5] on icon at bounding box center [627, 6] width 5 height 5
click at [587, 145] on div "Default value for Trailer" at bounding box center [568, 145] width 46 height 6
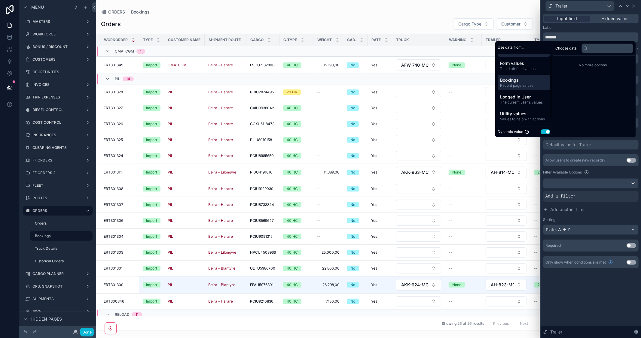
scroll to position [0, 0]
click at [525, 80] on span "The draft field values" at bounding box center [524, 79] width 48 height 5
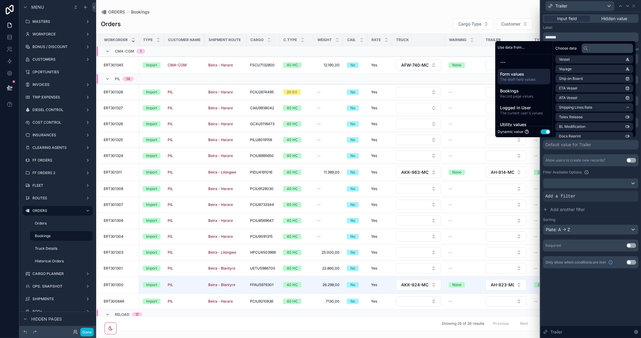
scroll to position [334, 0]
click at [595, 51] on input "text" at bounding box center [608, 49] width 52 height 10
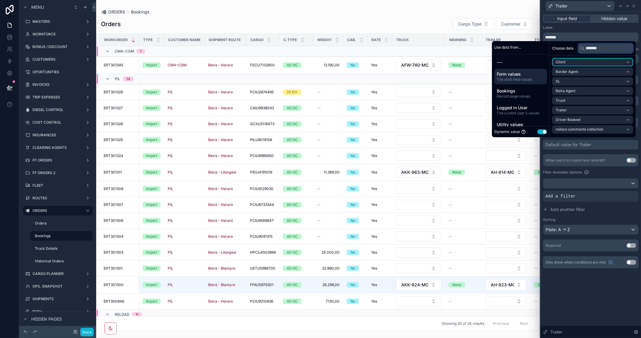
scroll to position [0, 0]
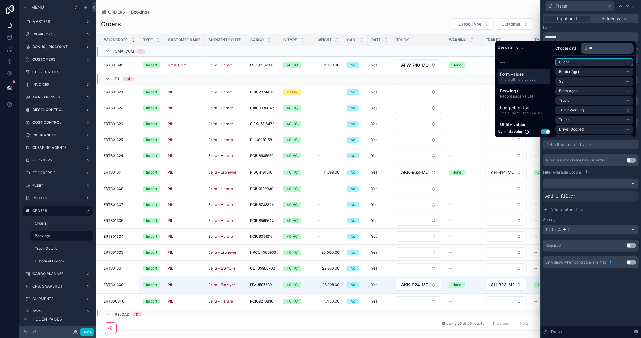
type input "*"
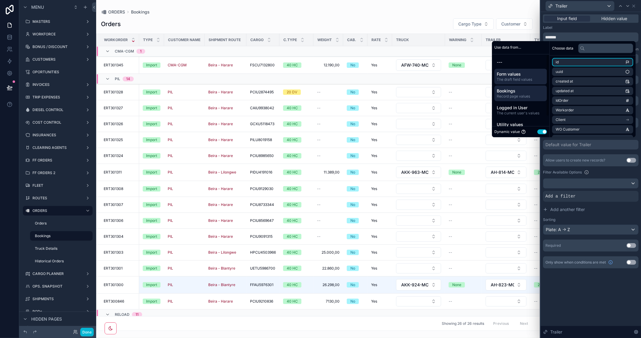
click at [512, 96] on span "Record page values" at bounding box center [521, 96] width 48 height 5
click at [590, 49] on input "text" at bounding box center [605, 49] width 55 height 10
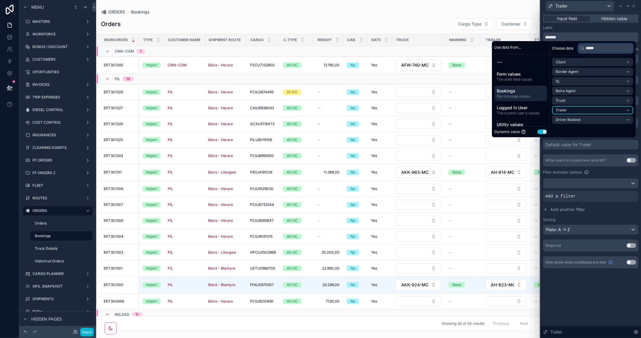
type input "*****"
click at [627, 110] on icon "scrollable content" at bounding box center [627, 110] width 4 height 4
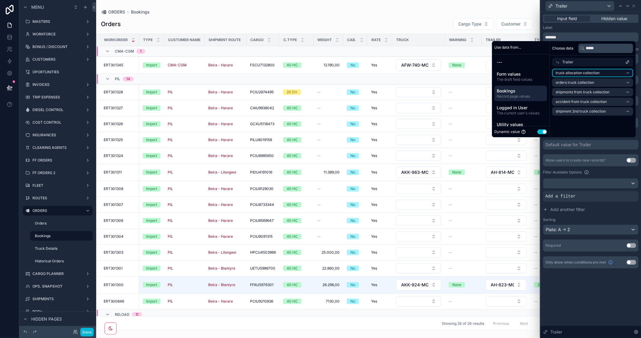
click at [601, 73] on li "truck allocation collection" at bounding box center [592, 73] width 81 height 8
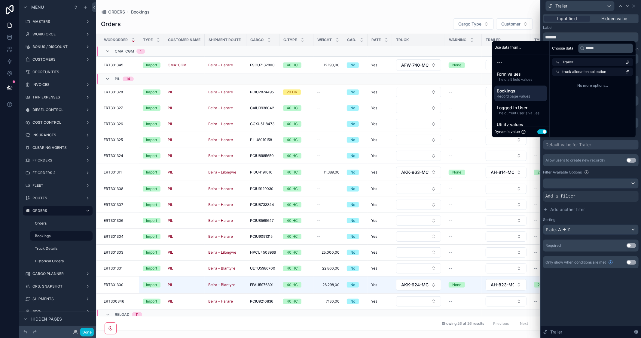
click at [612, 95] on div "Choose data ***** Trailer truck allocation collection No more options..." at bounding box center [593, 89] width 86 height 96
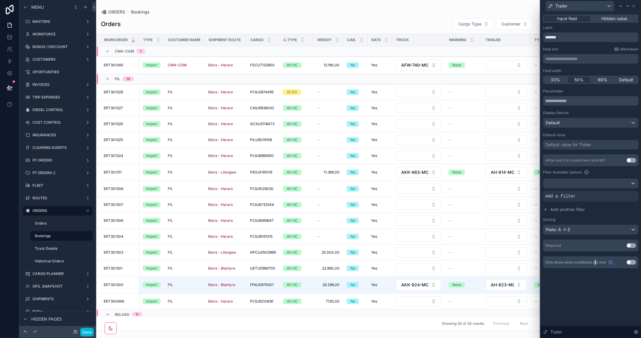
click at [597, 303] on div "**********" at bounding box center [591, 175] width 100 height 326
click at [331, 329] on div "scrollable content" at bounding box center [318, 169] width 444 height 338
click at [635, 7] on icon at bounding box center [633, 6] width 5 height 5
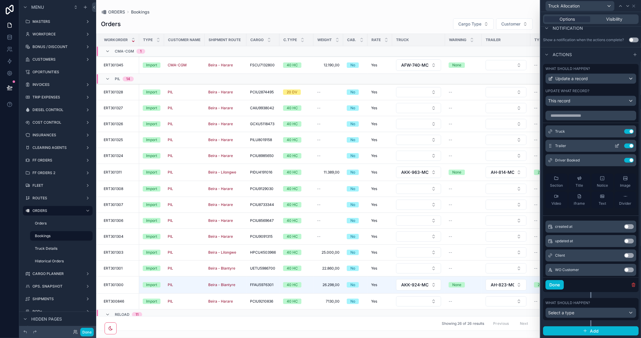
click at [615, 146] on icon at bounding box center [616, 146] width 3 height 3
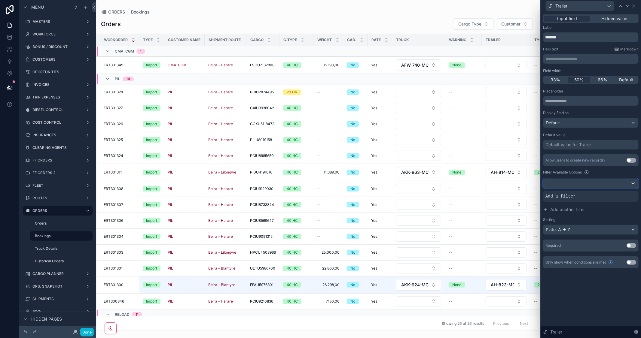
click at [631, 182] on div at bounding box center [590, 184] width 95 height 10
click at [623, 182] on div at bounding box center [591, 169] width 100 height 338
click at [624, 193] on icon at bounding box center [624, 192] width 4 height 4
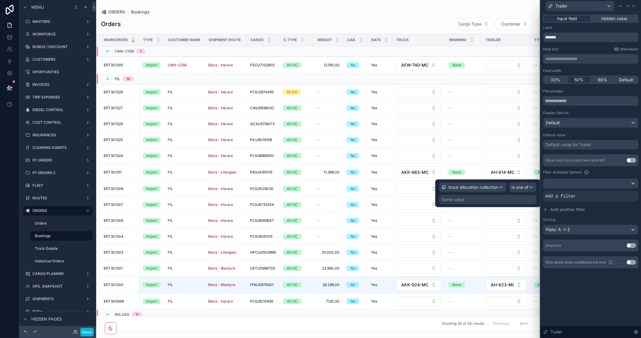
click at [505, 197] on div "Some value" at bounding box center [487, 200] width 97 height 10
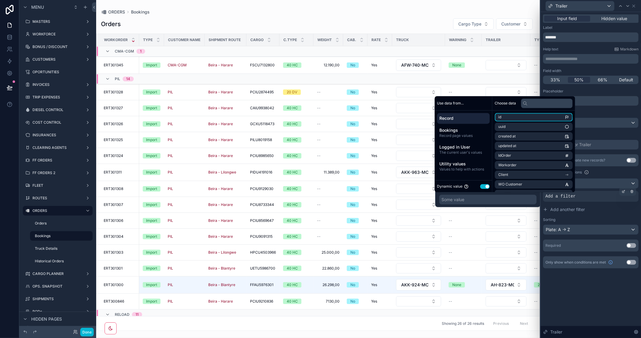
click at [504, 119] on li "id" at bounding box center [534, 117] width 78 height 8
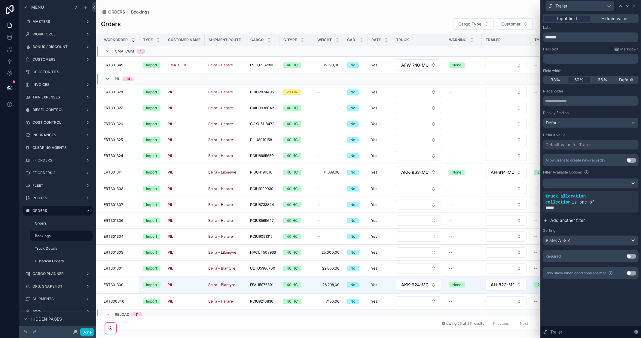
click at [603, 219] on button "Add another filter" at bounding box center [591, 220] width 96 height 11
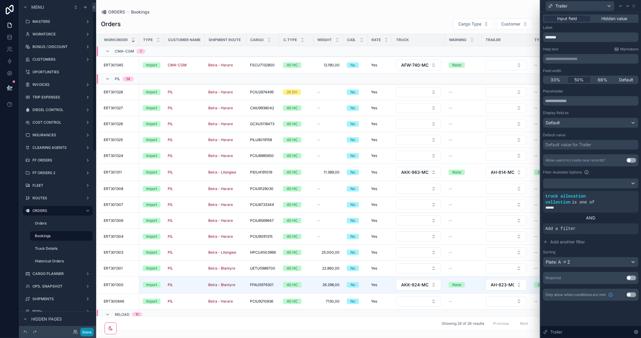
click at [87, 333] on button "Done" at bounding box center [87, 332] width 14 height 9
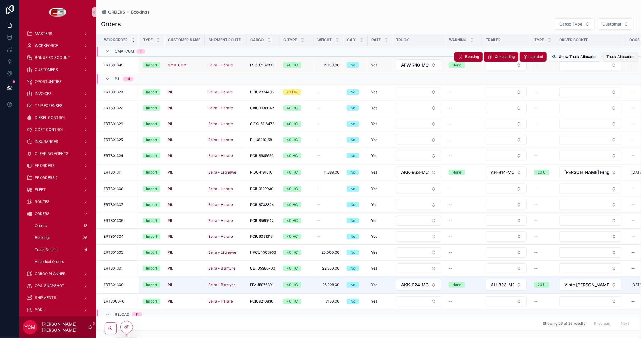
click at [615, 57] on span "Truck Allocation" at bounding box center [620, 56] width 28 height 5
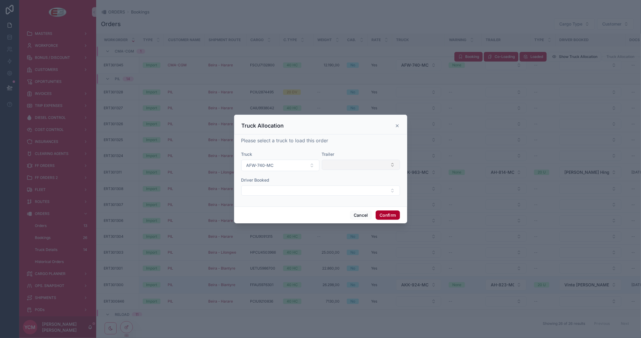
click at [380, 164] on button "Select Button" at bounding box center [361, 165] width 78 height 10
click at [362, 216] on button "Cancel" at bounding box center [361, 216] width 22 height 10
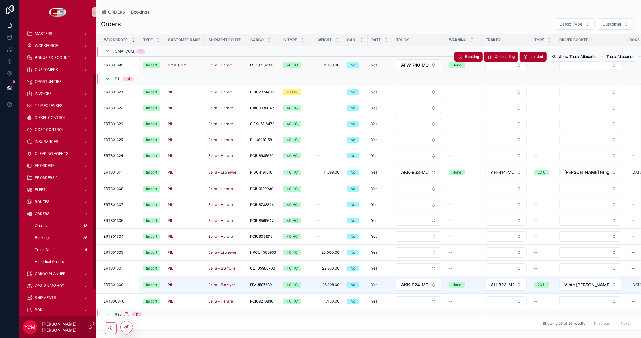
click at [127, 326] on icon at bounding box center [127, 326] width 1 height 1
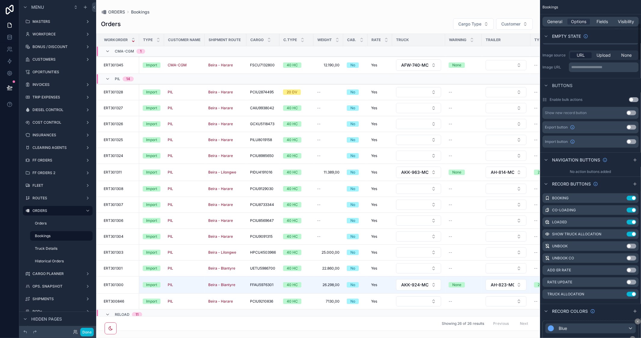
scroll to position [234, 0]
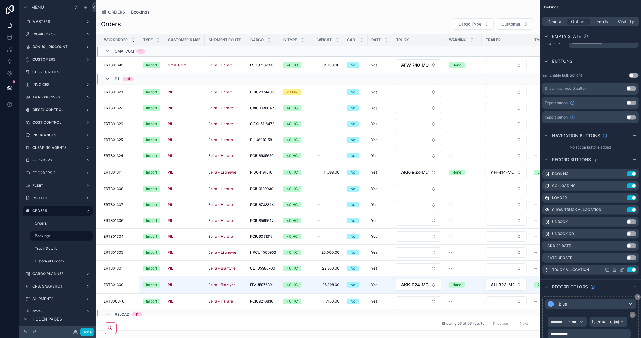
click at [621, 269] on icon "scrollable content" at bounding box center [621, 270] width 5 height 5
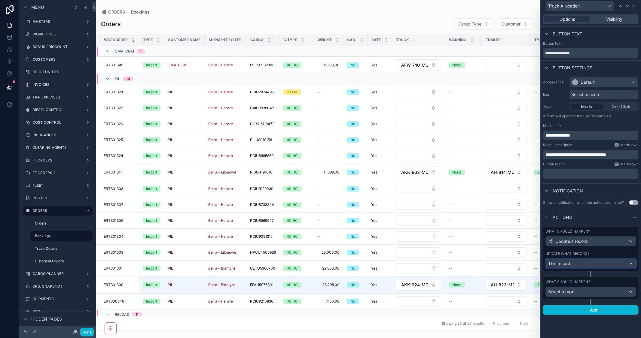
click at [611, 261] on div "This record" at bounding box center [591, 264] width 90 height 10
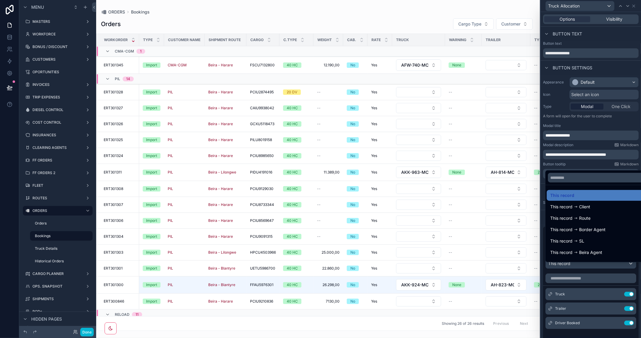
click at [605, 125] on div at bounding box center [591, 169] width 100 height 338
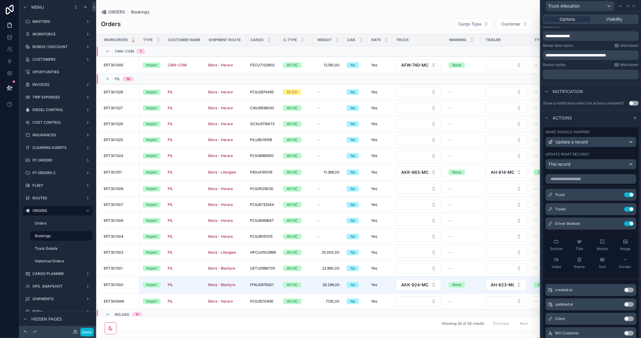
scroll to position [100, 0]
click at [615, 211] on icon at bounding box center [617, 208] width 5 height 5
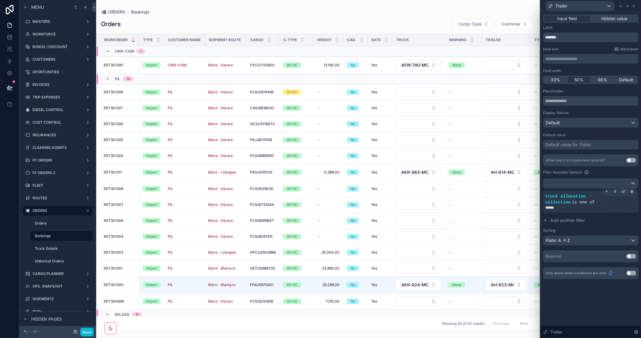
click at [622, 191] on icon at bounding box center [623, 192] width 2 height 2
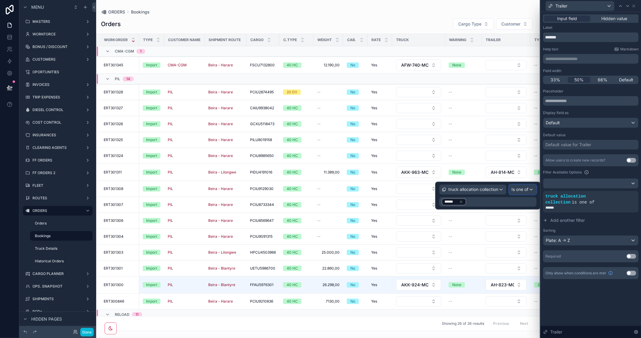
click at [514, 188] on span "Is one of" at bounding box center [520, 190] width 17 height 6
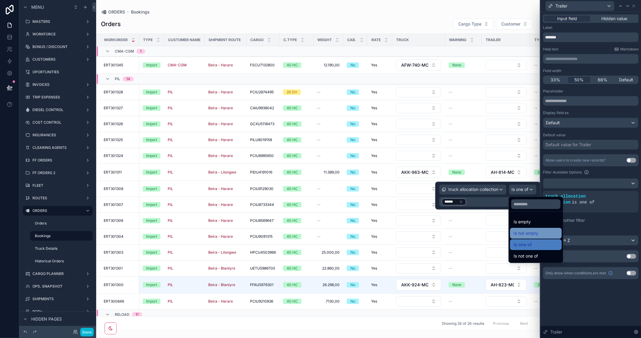
click at [542, 233] on div "Is not empty" at bounding box center [536, 233] width 44 height 7
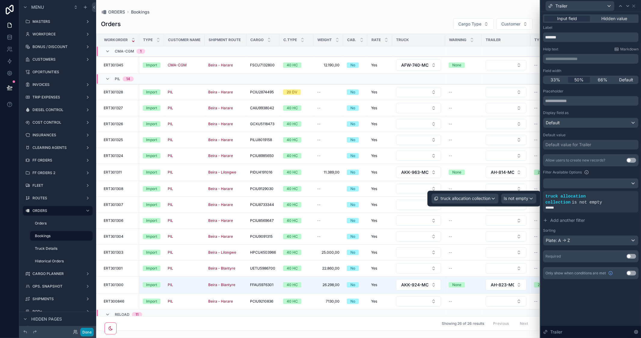
click at [87, 331] on button "Done" at bounding box center [87, 332] width 14 height 9
click at [0, 0] on div "YCM Yago Camba Martin" at bounding box center [0, 0] width 0 height 0
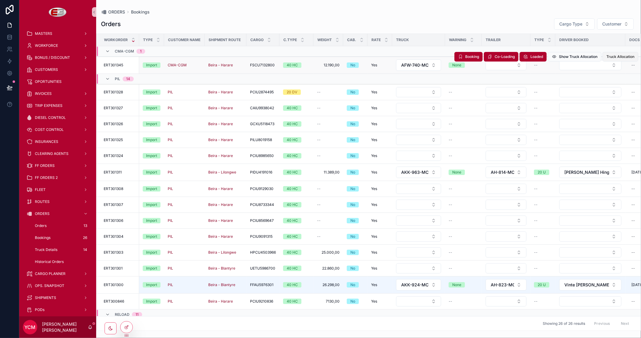
click at [621, 57] on span "Truck Allocation" at bounding box center [620, 56] width 28 height 5
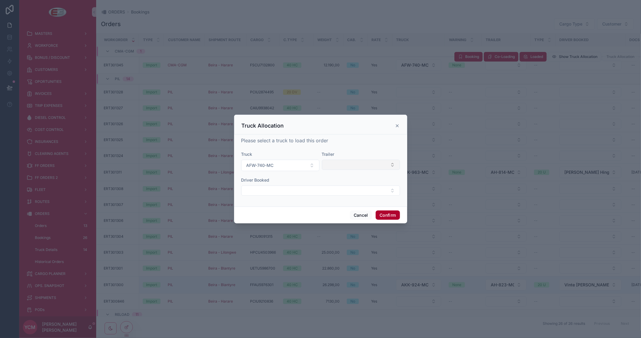
click at [353, 165] on button "Select Button" at bounding box center [361, 165] width 78 height 10
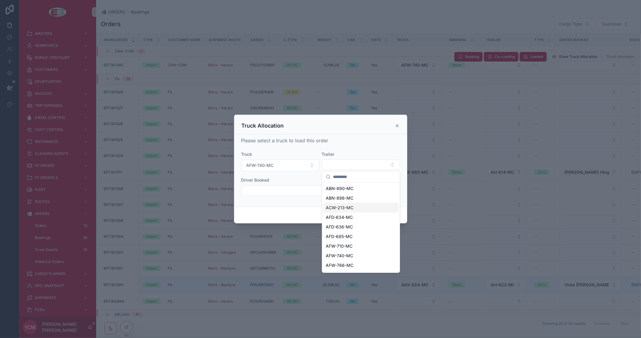
scroll to position [33, 0]
click at [379, 145] on div "Please select a truck to load this order Truck AFW-740-MC Trailer Driver Booked" at bounding box center [320, 169] width 159 height 65
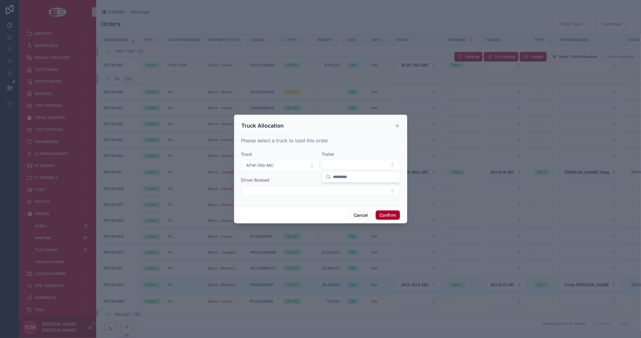
scroll to position [0, 0]
click at [380, 166] on button "Select Button" at bounding box center [361, 165] width 78 height 10
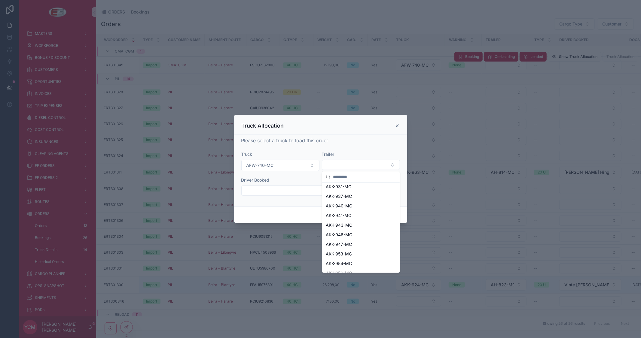
scroll to position [364, 0]
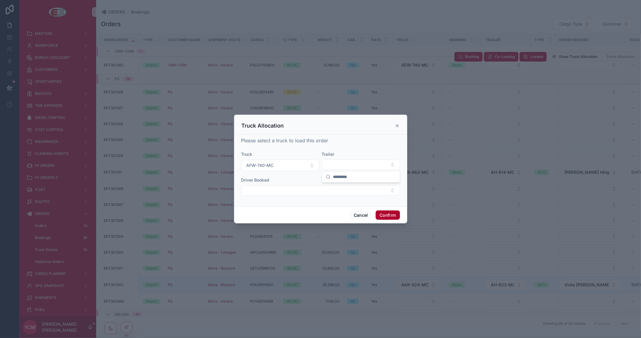
click at [391, 149] on div "Please select a truck to load this order Truck AFW-740-MC Trailer Driver Booked" at bounding box center [320, 169] width 159 height 65
click at [397, 127] on icon at bounding box center [397, 126] width 5 height 5
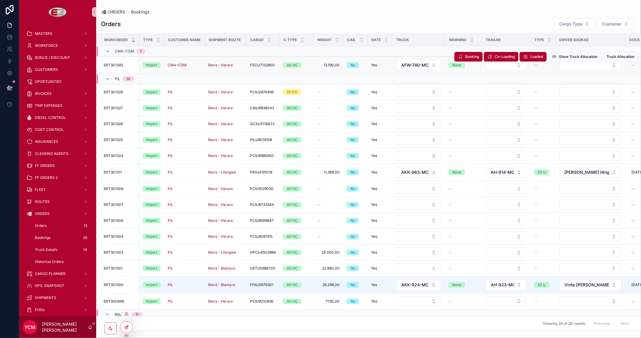
click at [129, 327] on div at bounding box center [127, 327] width 12 height 11
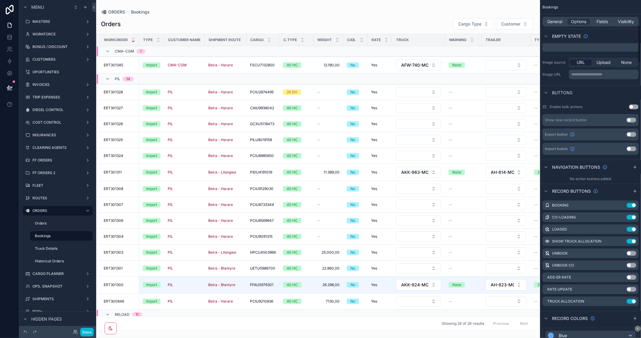
scroll to position [234, 0]
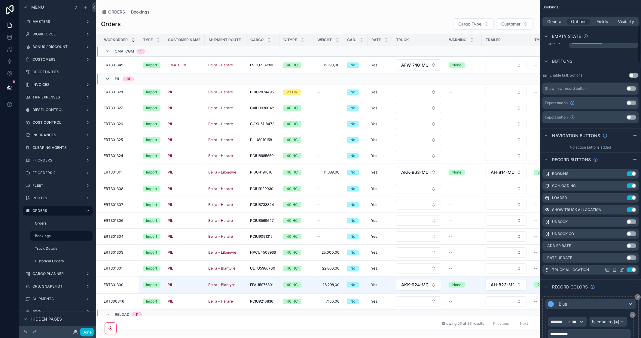
click at [620, 269] on icon "scrollable content" at bounding box center [621, 270] width 5 height 5
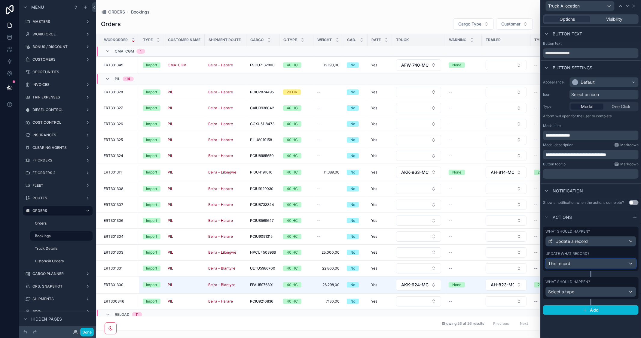
click at [588, 264] on div "This record" at bounding box center [591, 264] width 90 height 10
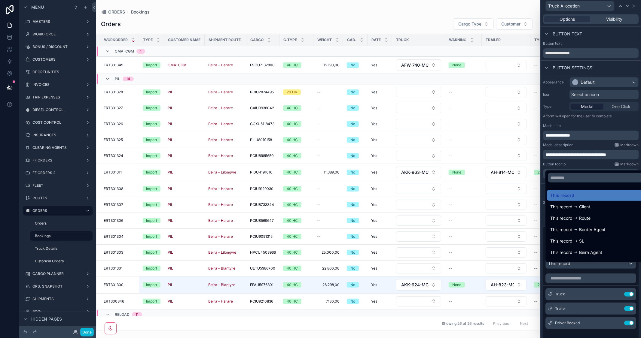
click at [594, 163] on div at bounding box center [591, 169] width 100 height 338
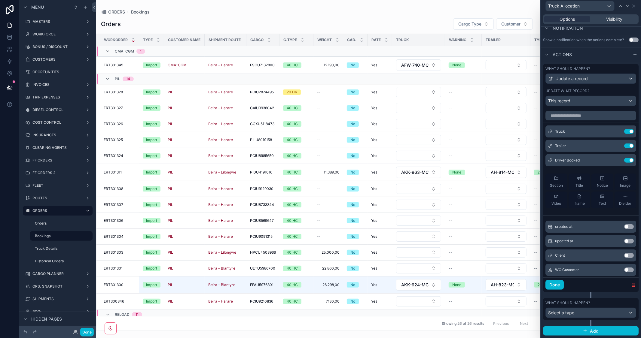
scroll to position [167, 0]
click at [615, 147] on icon at bounding box center [617, 146] width 5 height 5
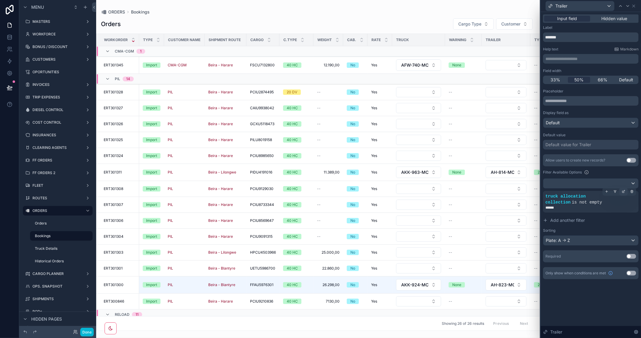
click at [623, 191] on icon at bounding box center [624, 192] width 4 height 4
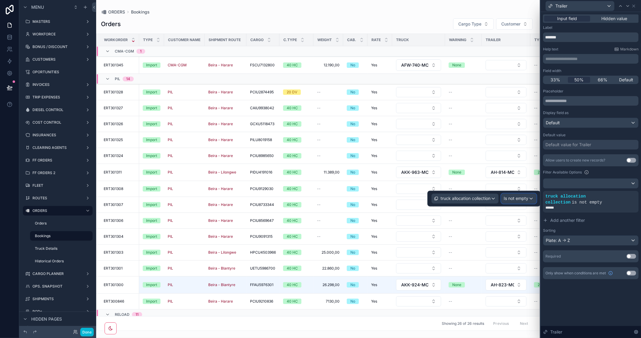
click at [521, 201] on span "Is not empty" at bounding box center [516, 199] width 25 height 6
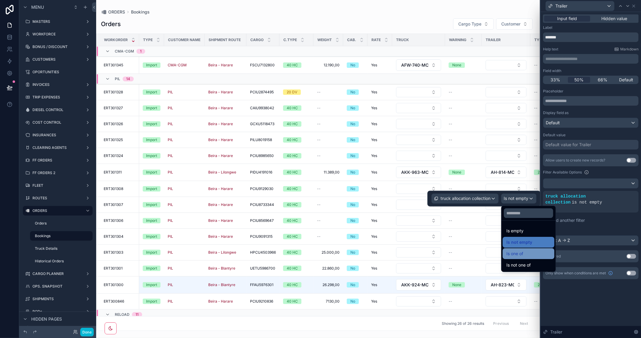
click at [519, 253] on span "Is one of" at bounding box center [514, 253] width 17 height 7
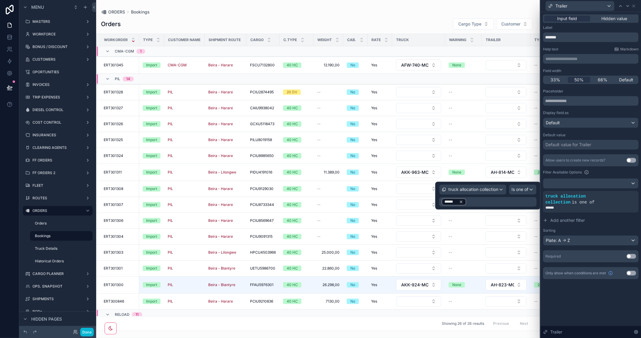
click at [460, 202] on icon at bounding box center [461, 202] width 2 height 2
click at [485, 201] on div "******" at bounding box center [487, 202] width 97 height 10
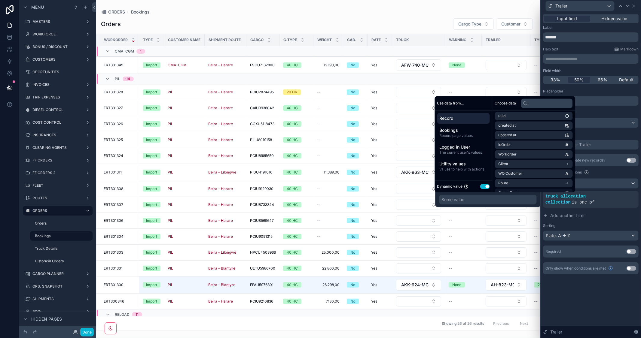
scroll to position [0, 0]
click at [535, 104] on input "text" at bounding box center [547, 104] width 52 height 10
type input "*****"
click at [569, 155] on icon "scrollable content" at bounding box center [567, 156] width 4 height 4
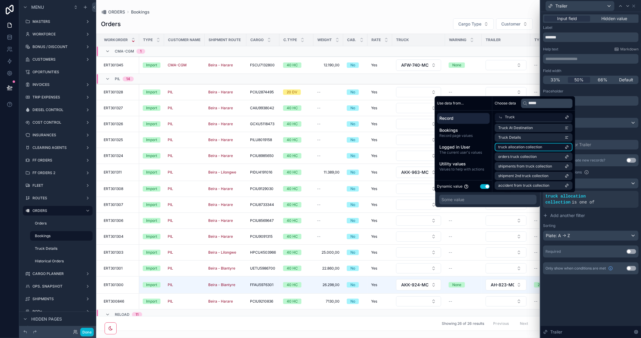
click at [545, 147] on li "truck allocation collection" at bounding box center [534, 147] width 78 height 8
click at [625, 219] on button "Add another filter" at bounding box center [591, 215] width 96 height 11
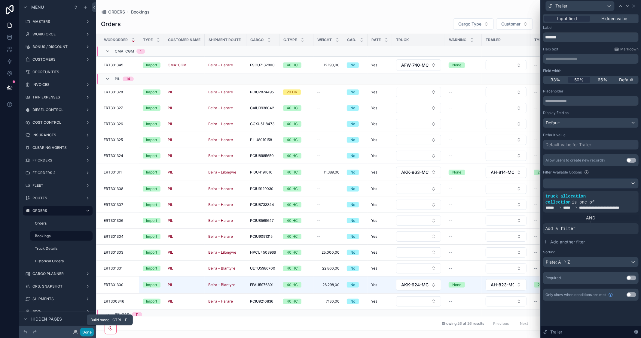
click at [88, 333] on button "Done" at bounding box center [87, 332] width 14 height 9
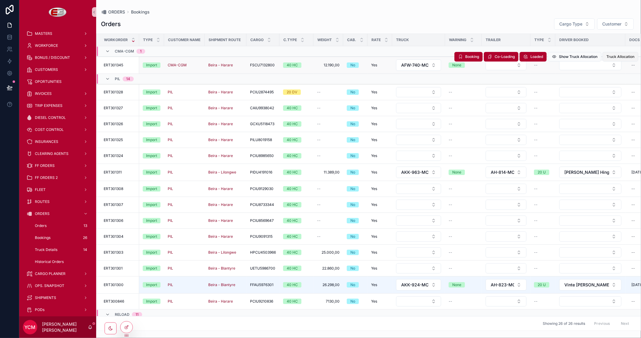
click at [616, 58] on span "Truck Allocation" at bounding box center [620, 56] width 28 height 5
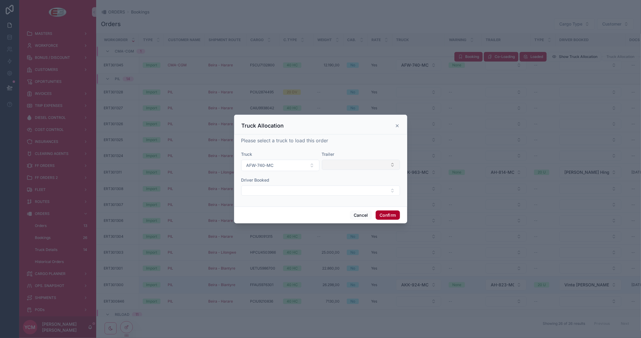
click at [363, 164] on button "Select Button" at bounding box center [361, 165] width 78 height 10
click at [349, 191] on span "AFW-740-MC" at bounding box center [339, 189] width 27 height 6
click at [365, 215] on button "Cancel" at bounding box center [361, 216] width 22 height 10
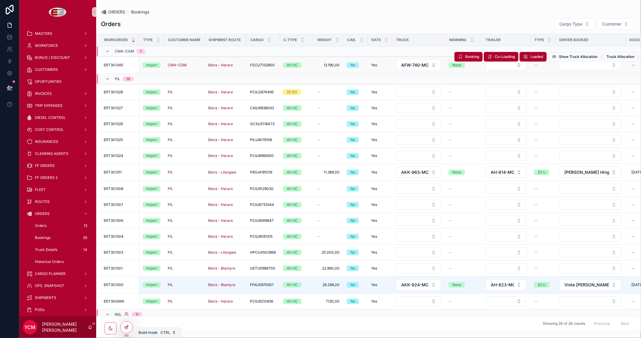
click at [125, 328] on icon at bounding box center [126, 328] width 3 height 3
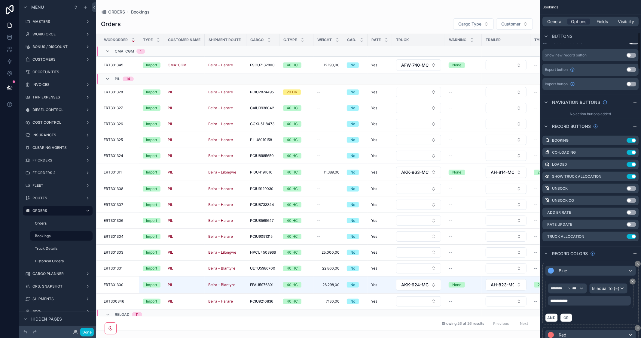
scroll to position [301, 0]
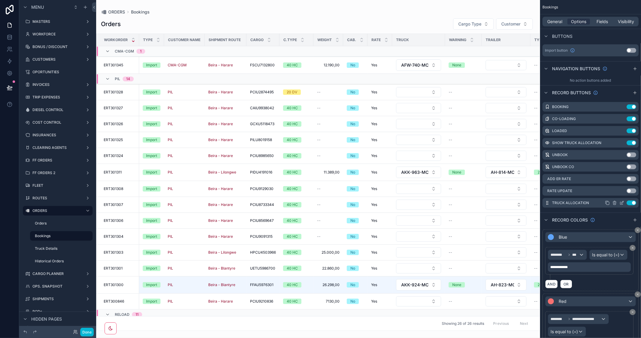
click at [622, 202] on icon "scrollable content" at bounding box center [621, 203] width 5 height 5
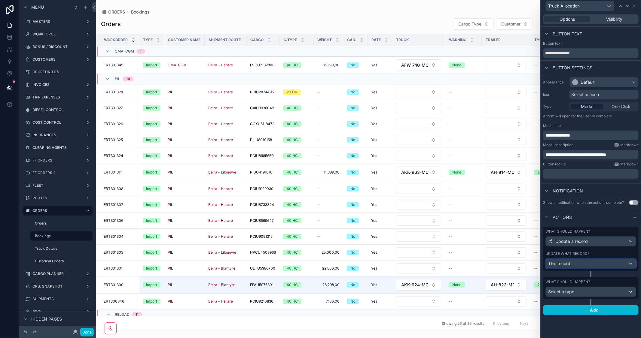
click at [600, 264] on div "This record" at bounding box center [591, 264] width 90 height 10
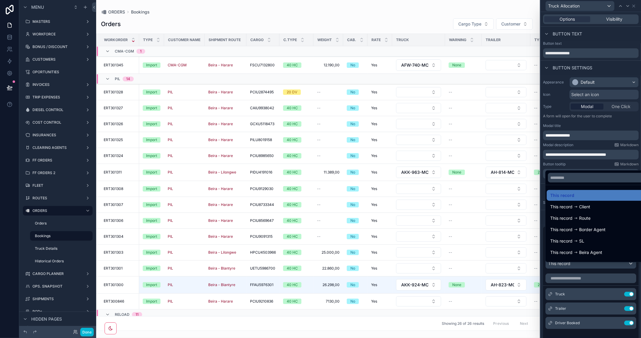
click at [621, 126] on div at bounding box center [591, 169] width 100 height 338
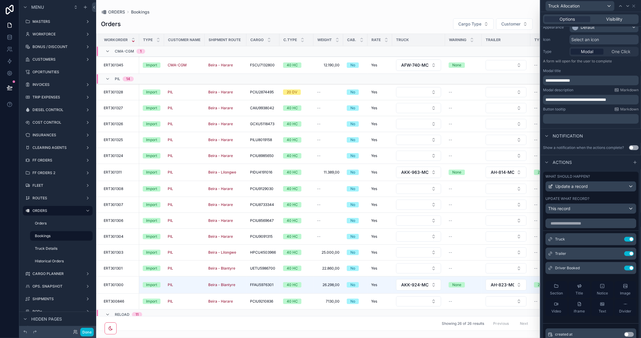
scroll to position [67, 0]
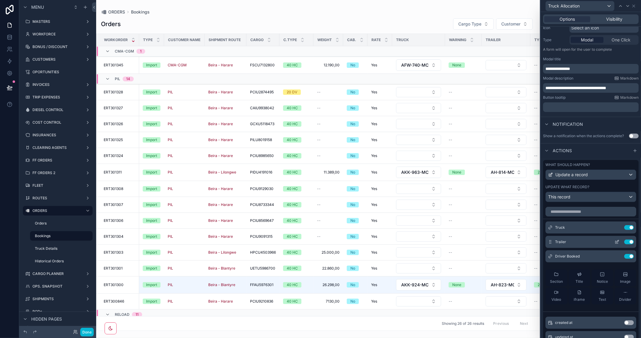
click at [616, 243] on icon at bounding box center [617, 241] width 2 height 2
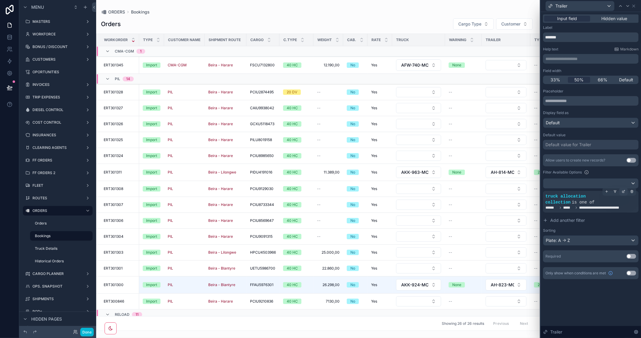
click at [622, 191] on icon at bounding box center [624, 192] width 4 height 4
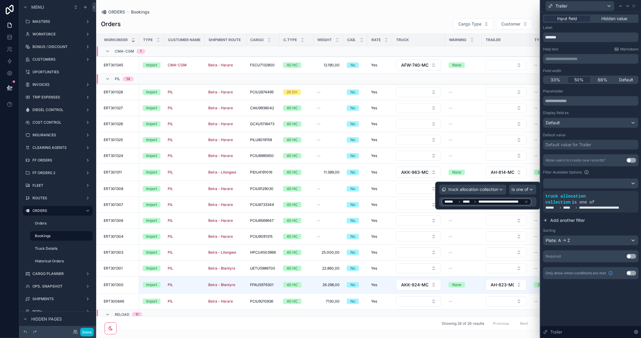
click at [621, 218] on button "Add another filter" at bounding box center [591, 220] width 96 height 11
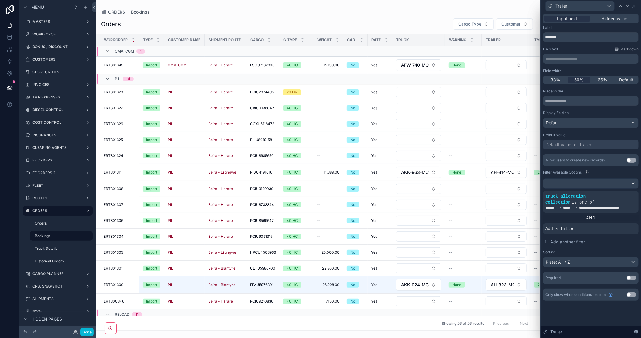
click at [570, 145] on div "Default value for Trailer" at bounding box center [568, 145] width 46 height 6
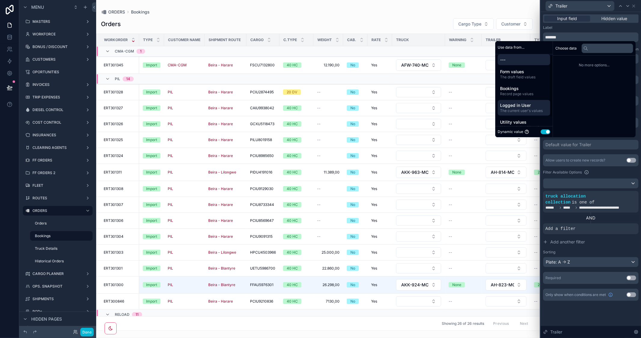
scroll to position [0, 0]
click at [515, 61] on span "---" at bounding box center [524, 62] width 48 height 6
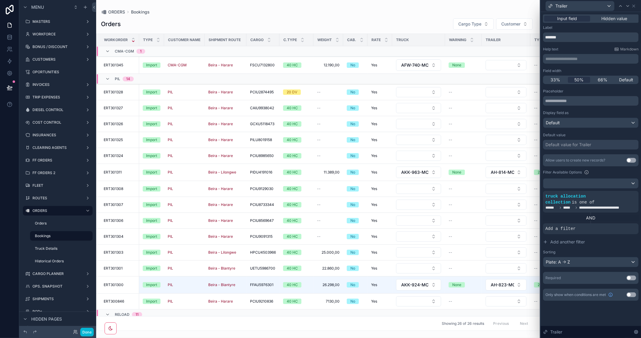
click at [610, 314] on div "**********" at bounding box center [591, 175] width 100 height 326
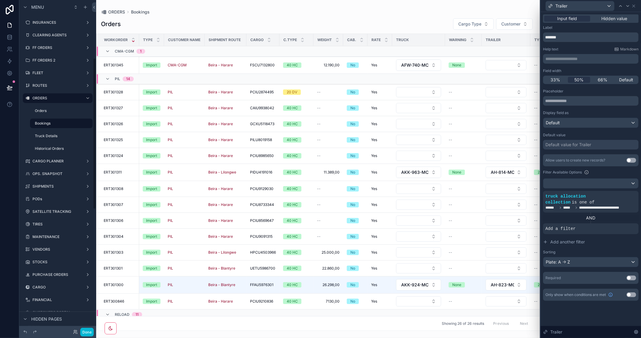
scroll to position [100, 0]
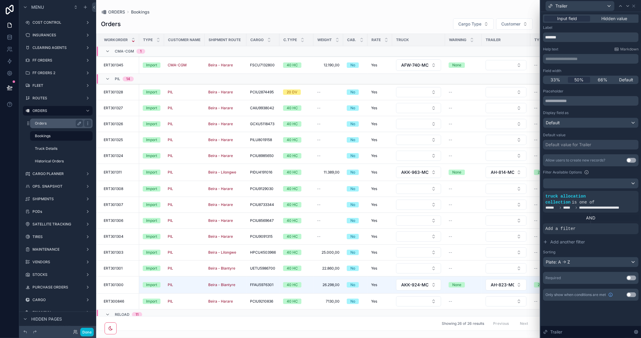
click at [52, 122] on label "Orders" at bounding box center [58, 123] width 46 height 5
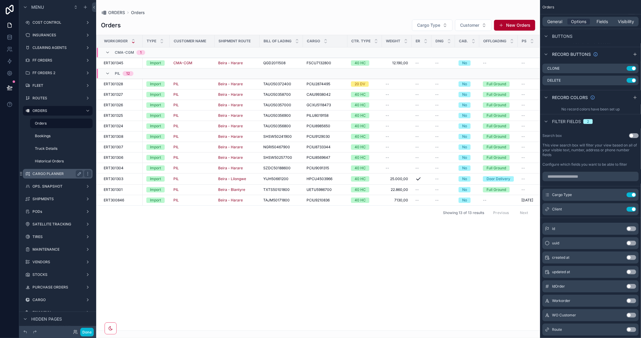
click at [57, 173] on label "CARGO PLANNER" at bounding box center [56, 174] width 48 height 5
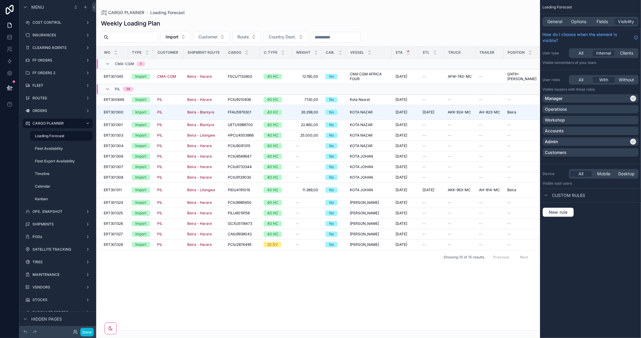
click at [627, 292] on div "Loading Forecast General Options Fields Visibility How do I choose when the ele…" at bounding box center [590, 169] width 101 height 338
click at [587, 20] on div "Options" at bounding box center [578, 22] width 23 height 6
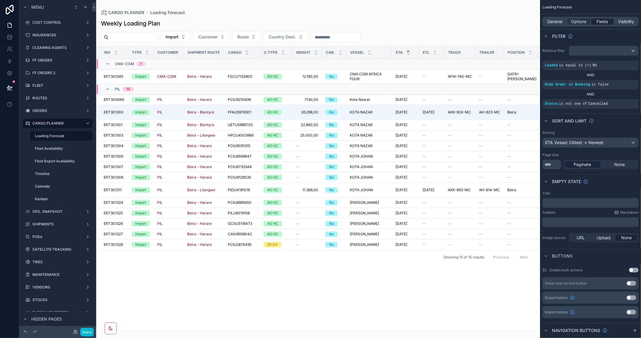
click at [597, 22] on span "Fields" at bounding box center [602, 22] width 11 height 6
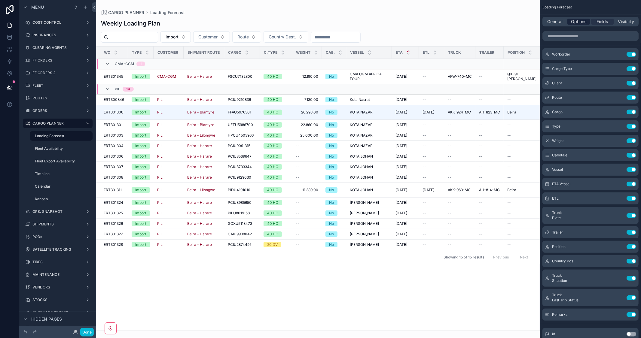
click at [582, 22] on span "Options" at bounding box center [578, 22] width 15 height 6
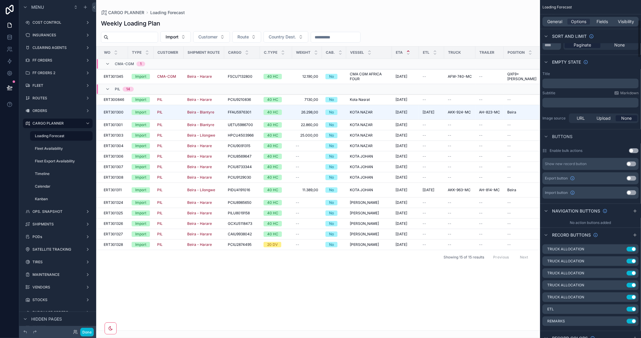
scroll to position [267, 0]
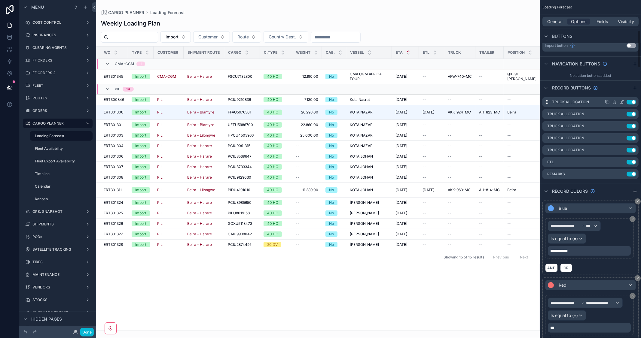
click at [621, 102] on icon "scrollable content" at bounding box center [621, 102] width 5 height 5
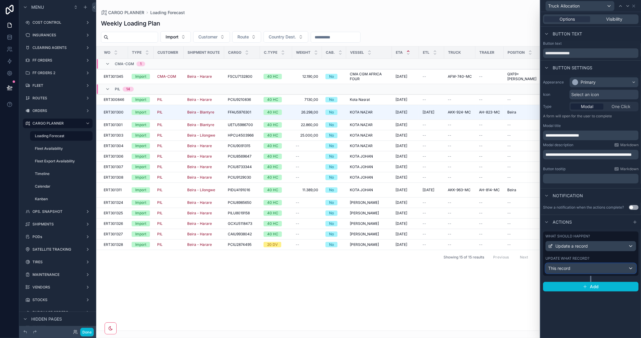
click at [599, 273] on div "This record" at bounding box center [591, 269] width 90 height 10
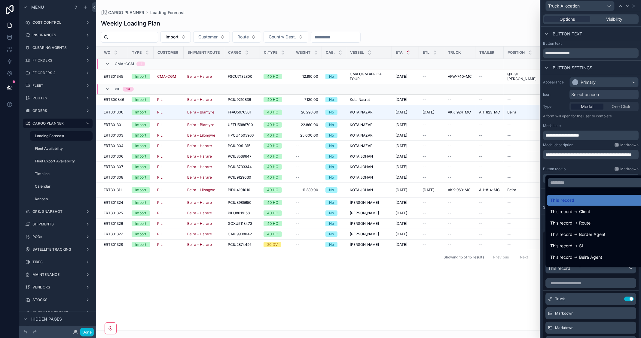
click at [609, 123] on div at bounding box center [591, 169] width 100 height 338
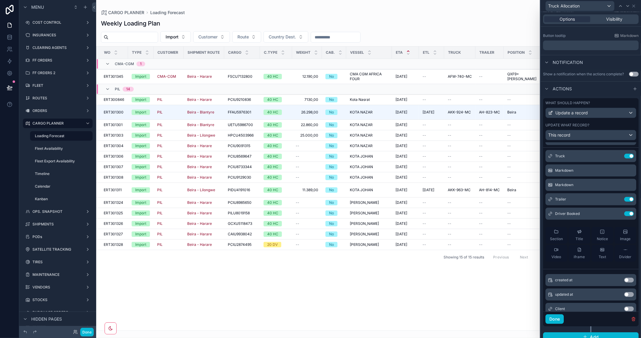
scroll to position [0, 0]
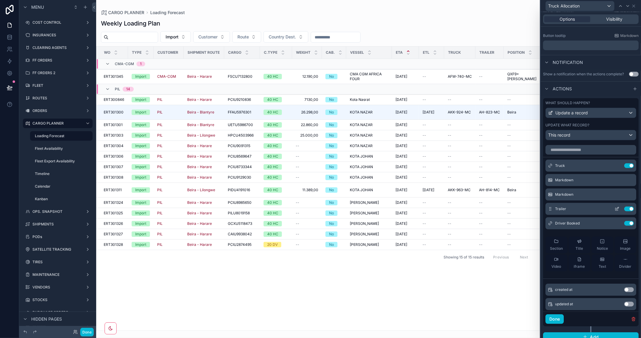
click at [616, 210] on icon at bounding box center [617, 208] width 2 height 2
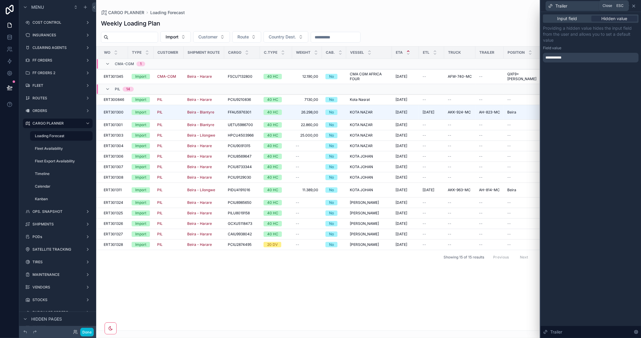
click at [635, 5] on icon at bounding box center [634, 6] width 2 height 2
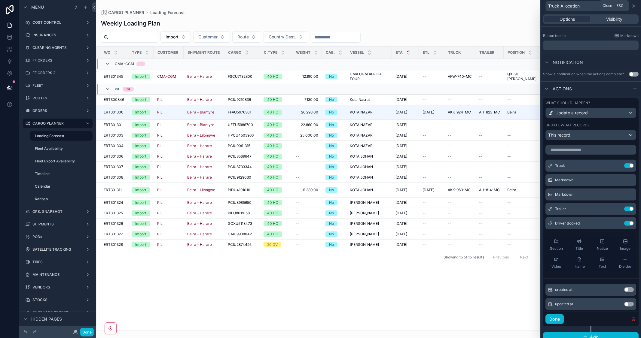
click at [636, 6] on icon at bounding box center [633, 6] width 5 height 5
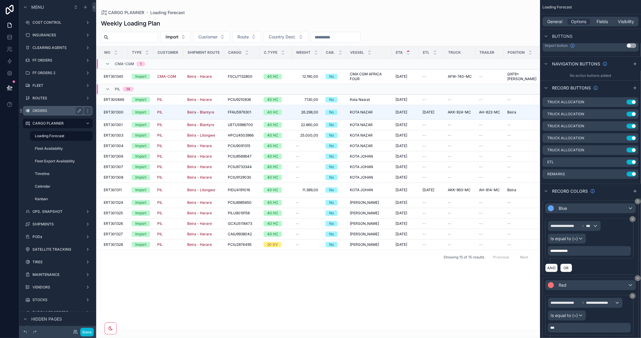
click at [44, 108] on label "ORDERS" at bounding box center [56, 110] width 48 height 5
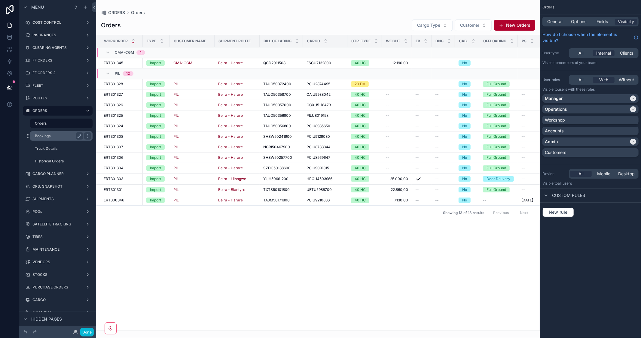
click at [43, 134] on label "Bookings" at bounding box center [58, 136] width 46 height 5
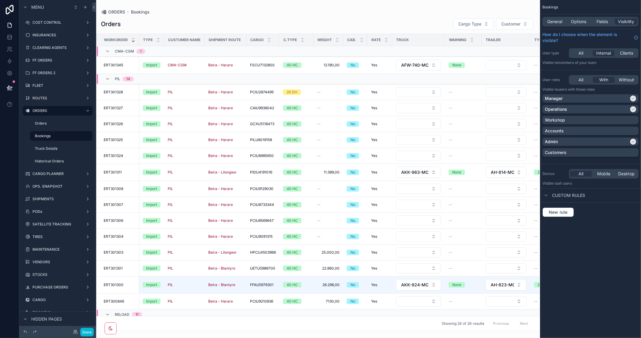
click at [325, 327] on div "scrollable content" at bounding box center [318, 169] width 444 height 338
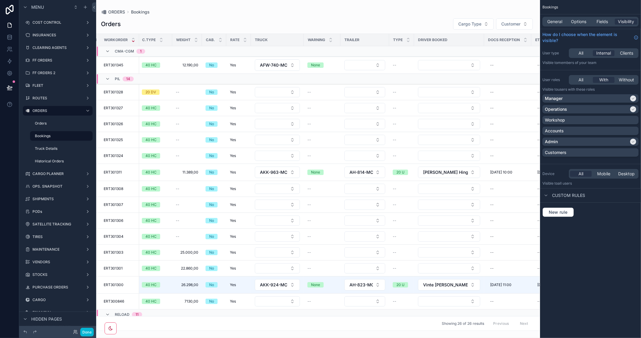
scroll to position [0, 179]
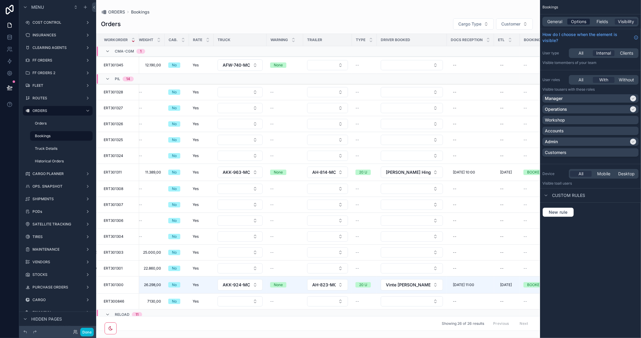
click at [578, 22] on span "Options" at bounding box center [578, 22] width 15 height 6
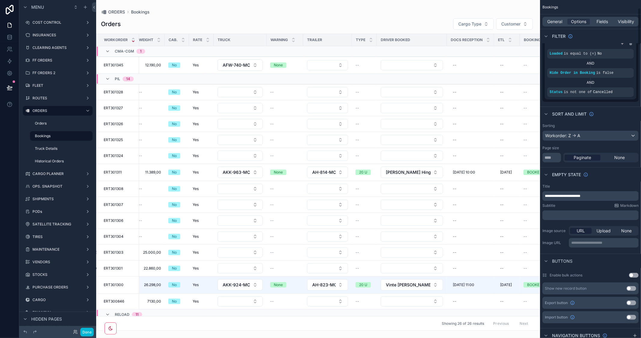
scroll to position [200, 0]
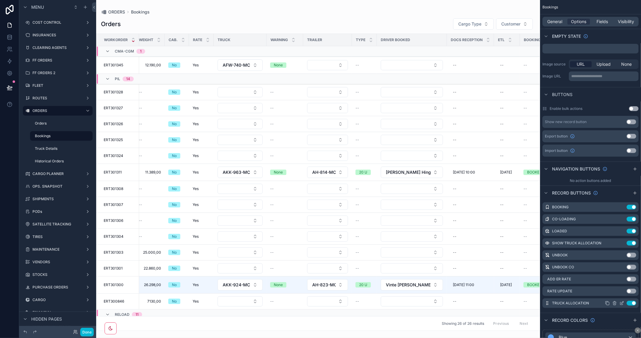
click at [622, 302] on icon "scrollable content" at bounding box center [621, 303] width 5 height 5
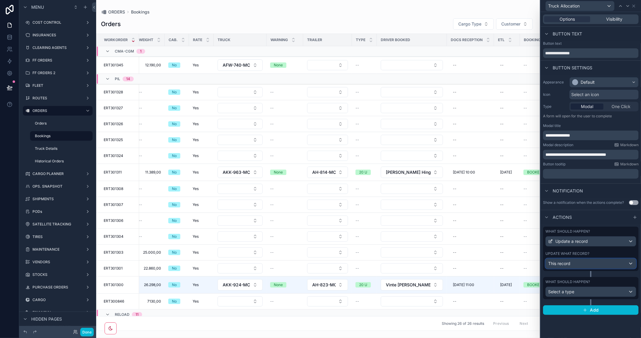
click at [600, 265] on div "This record" at bounding box center [591, 264] width 90 height 10
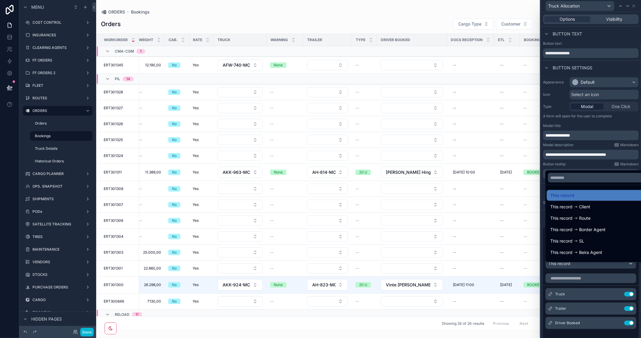
click at [588, 166] on div at bounding box center [591, 169] width 100 height 338
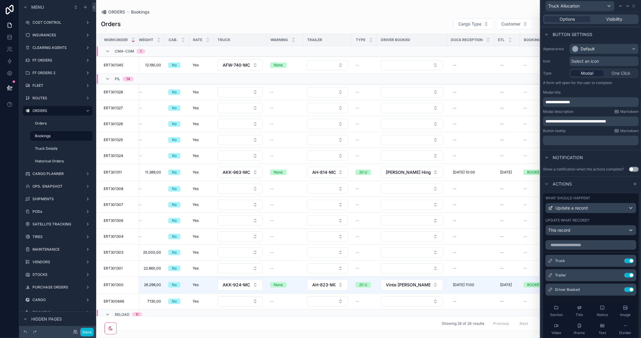
scroll to position [133, 0]
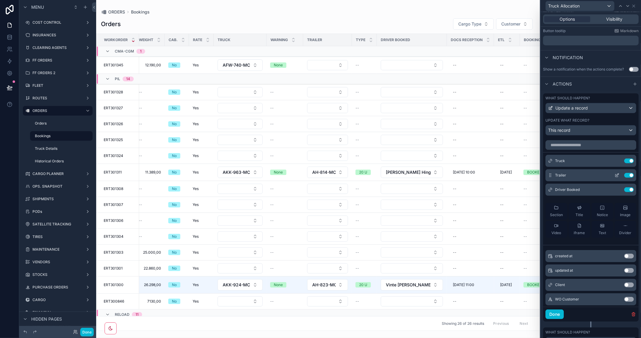
click at [624, 178] on button "Use setting" at bounding box center [629, 175] width 10 height 5
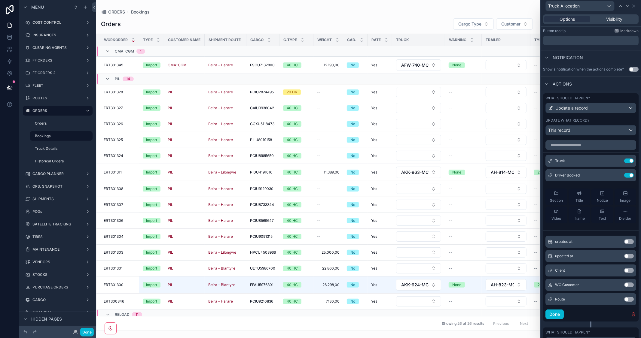
click at [624, 178] on button "Use setting" at bounding box center [629, 175] width 10 height 5
